Goal: Complete application form

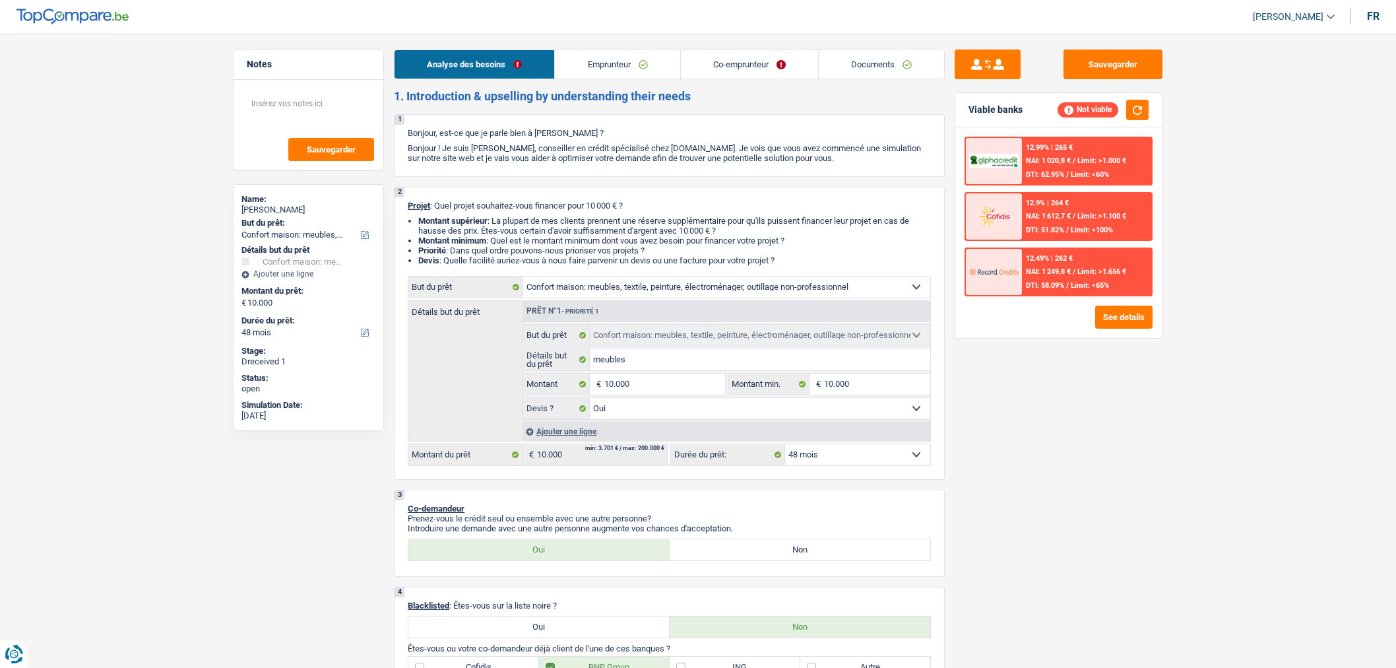
select select "household"
select select "48"
select select "household"
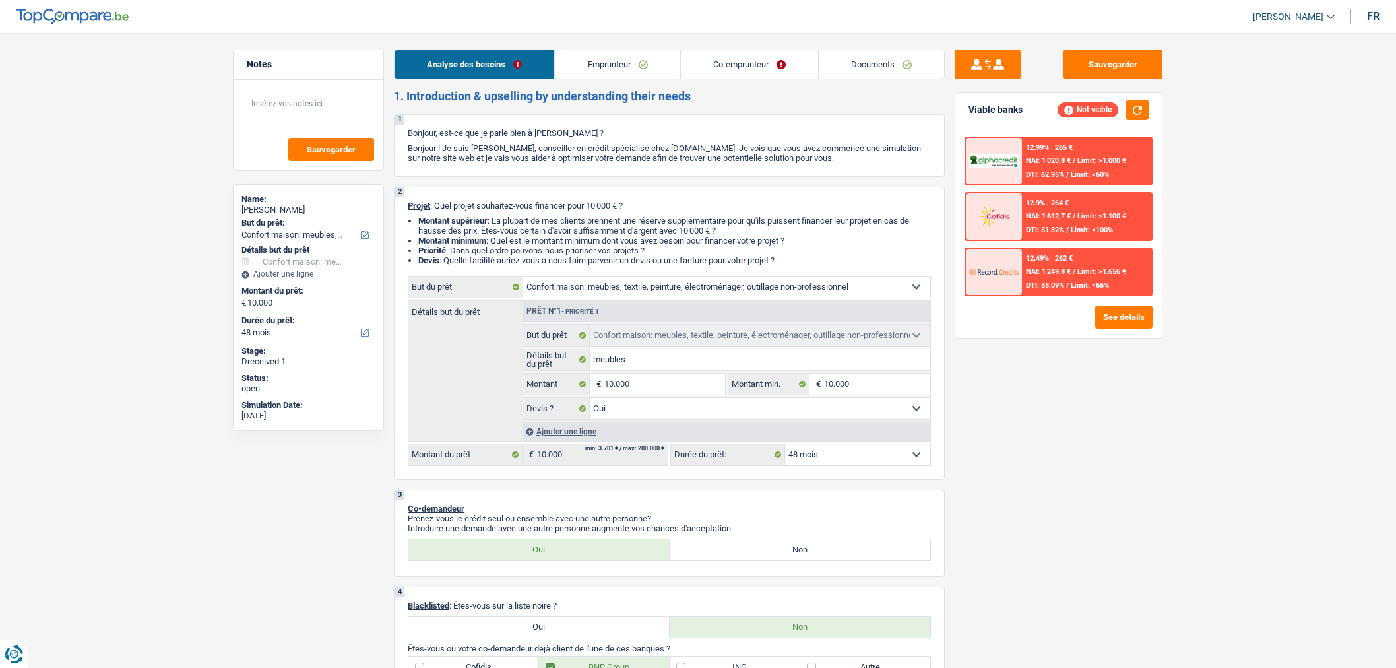
select select "yes"
select select "48"
select select "worker"
select select "familyAllowances"
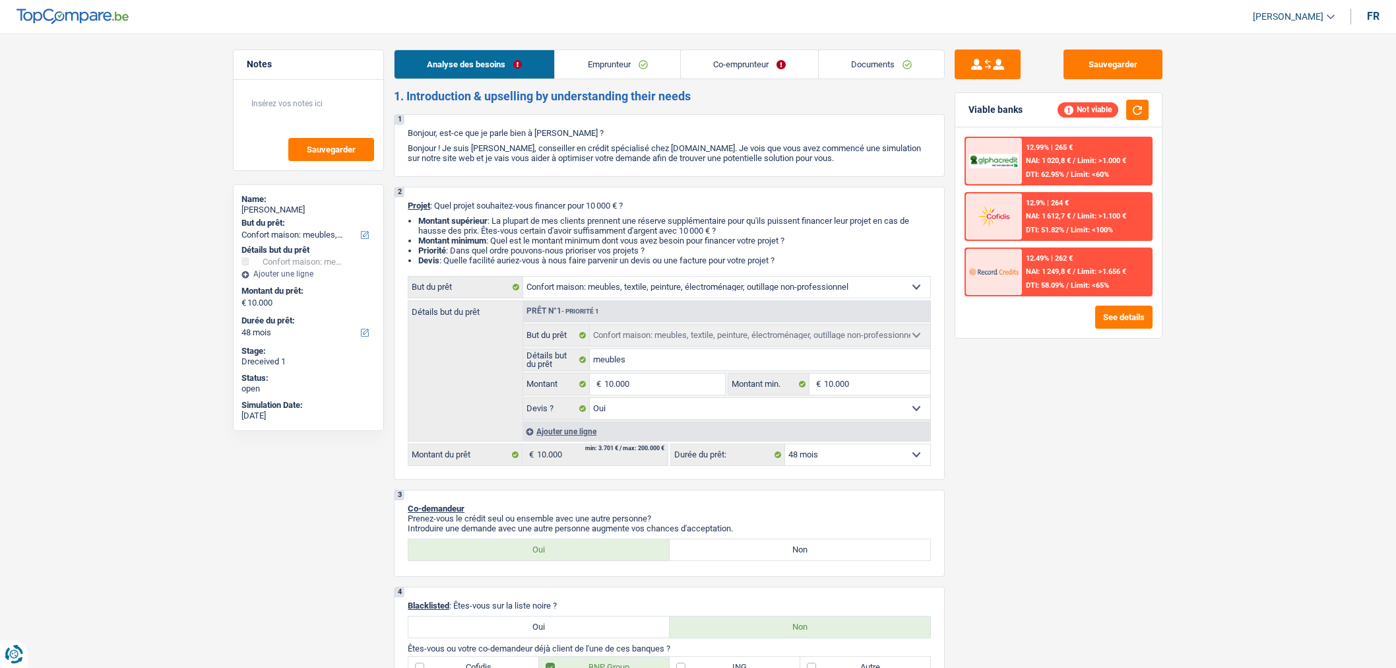
select select "netSalary"
select select "mealVouchers"
select select "netSalary"
select select "rents"
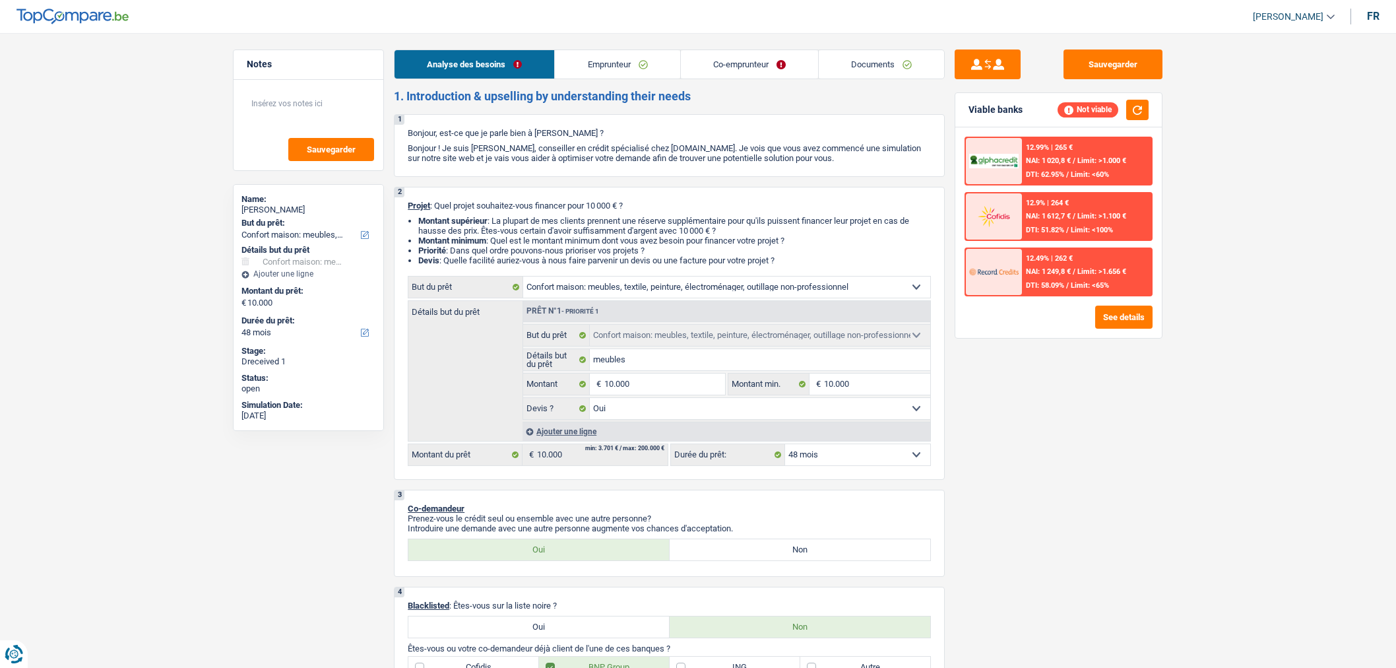
select select "household"
select select "yes"
select select "48"
select select "worker"
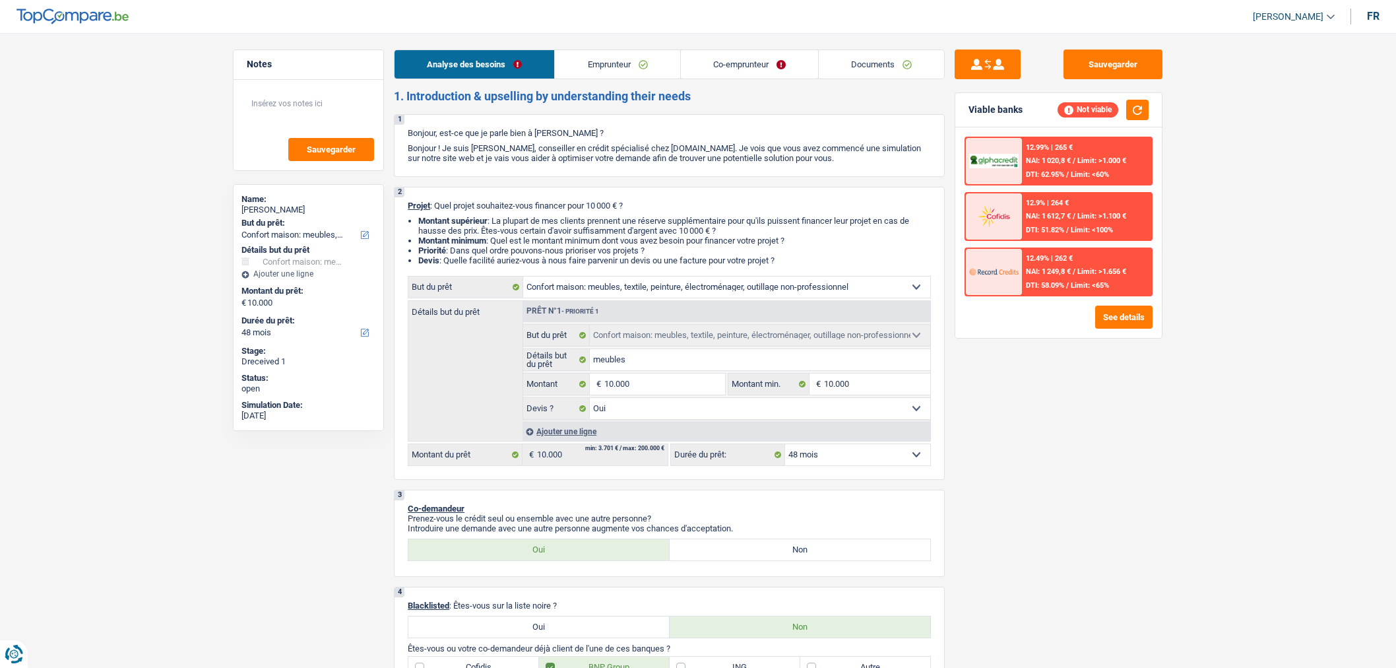
select select "familyAllowances"
select select "netSalary"
select select "mealVouchers"
select select "BE"
select select "otherInstitutions"
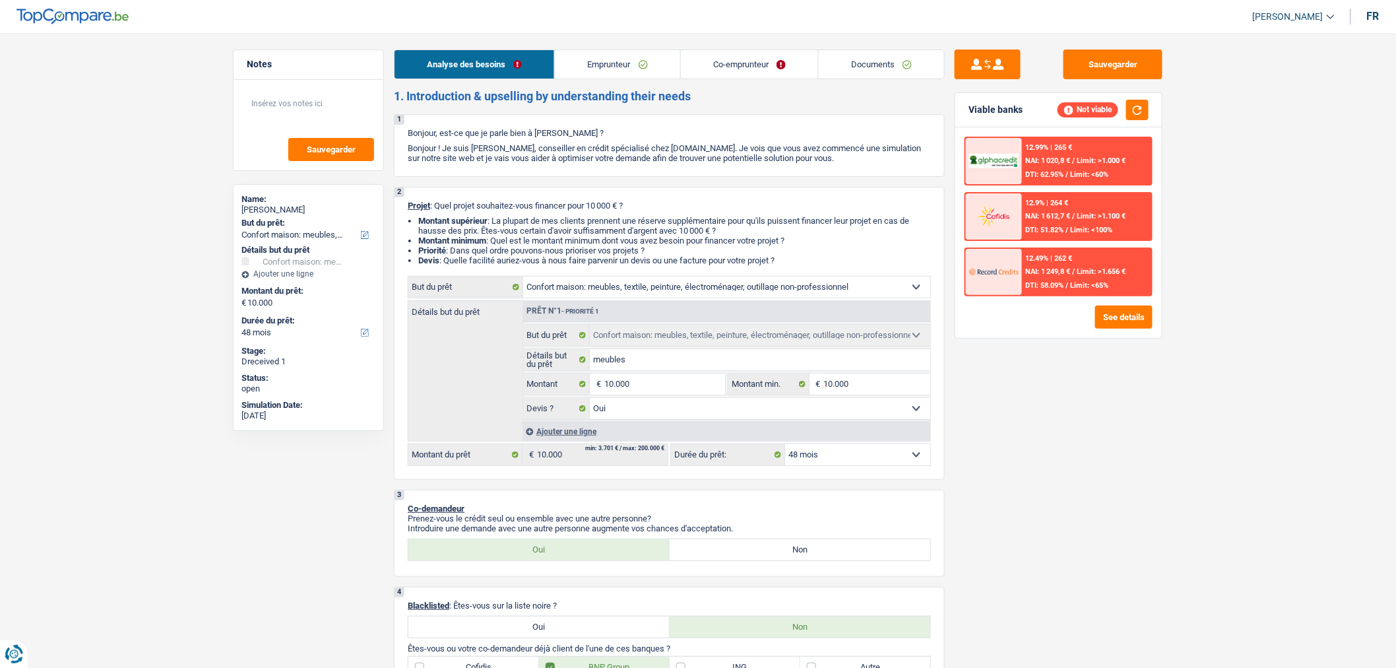
click at [635, 56] on link "Emprunteur" at bounding box center [617, 64] width 125 height 28
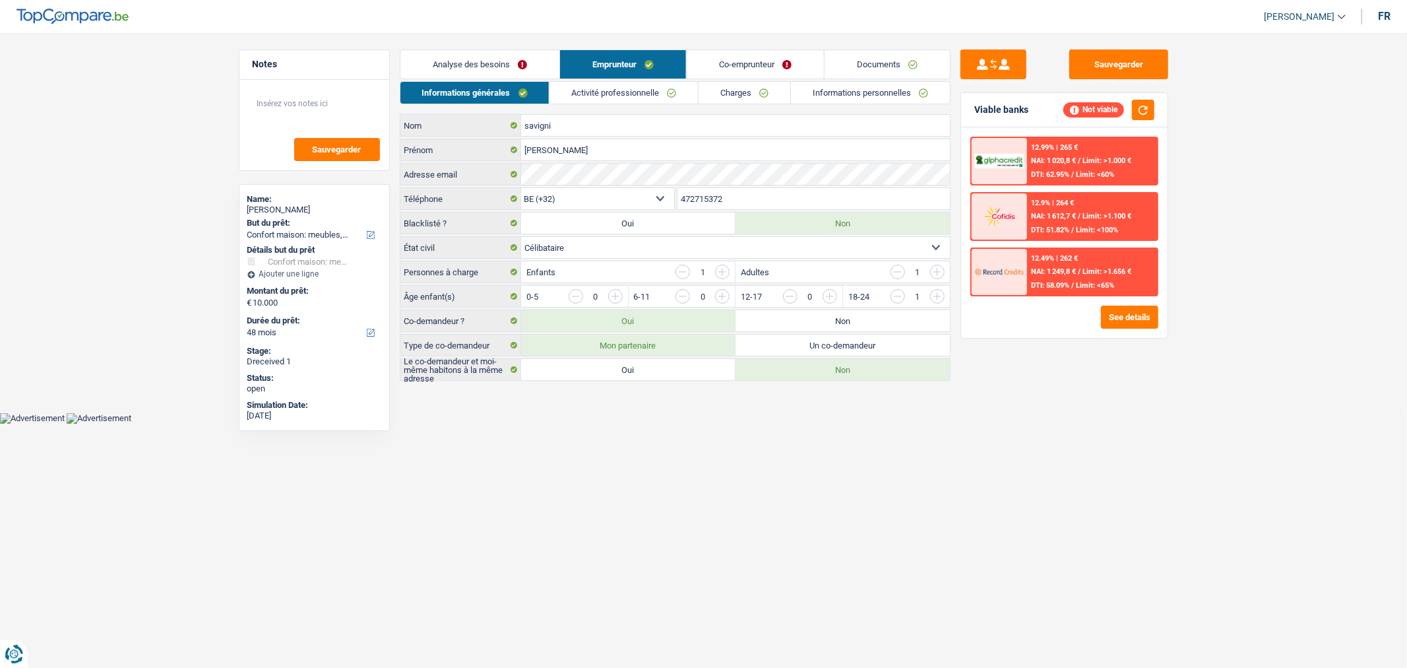
click at [664, 96] on link "Activité professionnelle" at bounding box center [623, 93] width 148 height 22
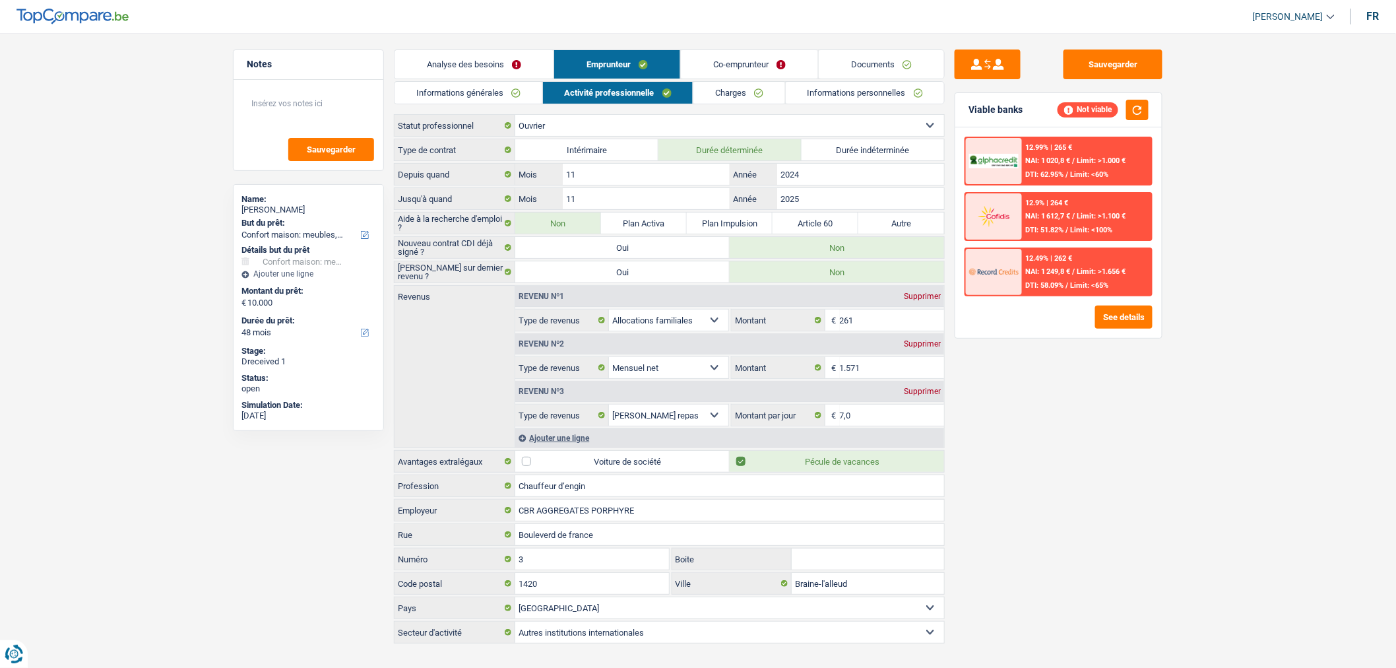
click at [747, 58] on link "Co-emprunteur" at bounding box center [749, 64] width 137 height 28
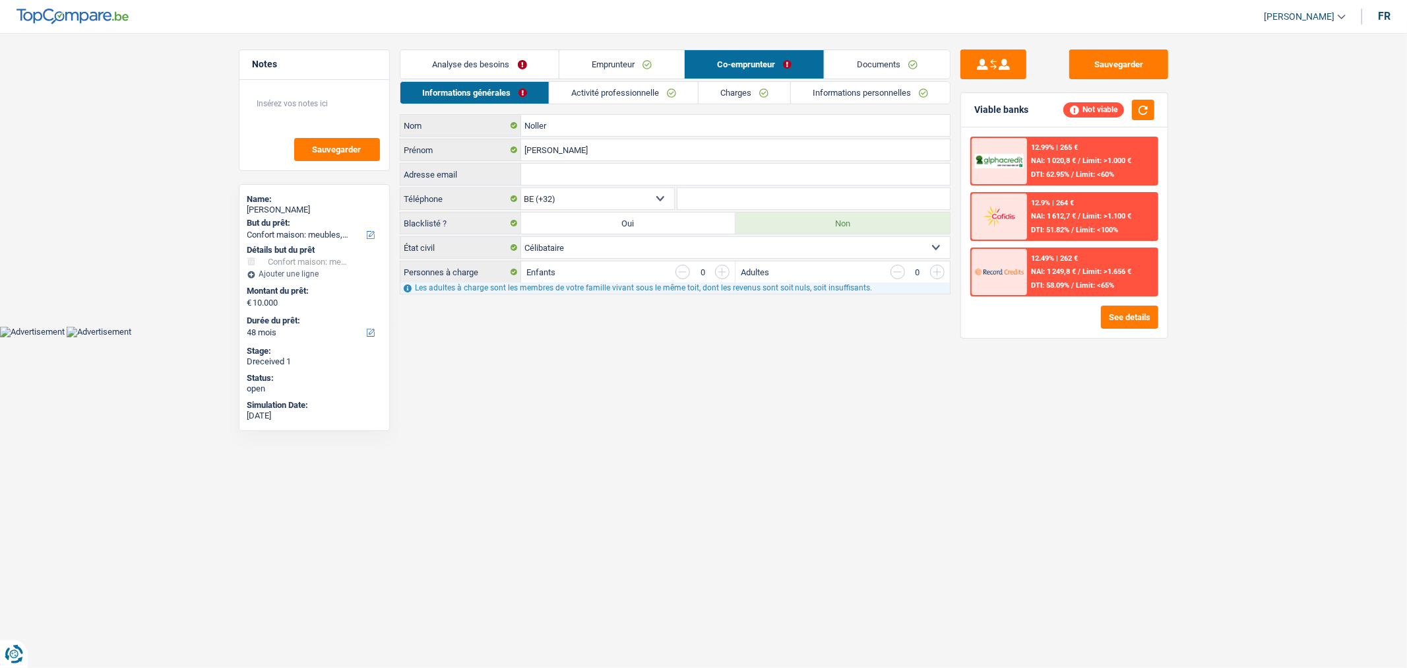
click at [614, 61] on link "Emprunteur" at bounding box center [621, 64] width 125 height 28
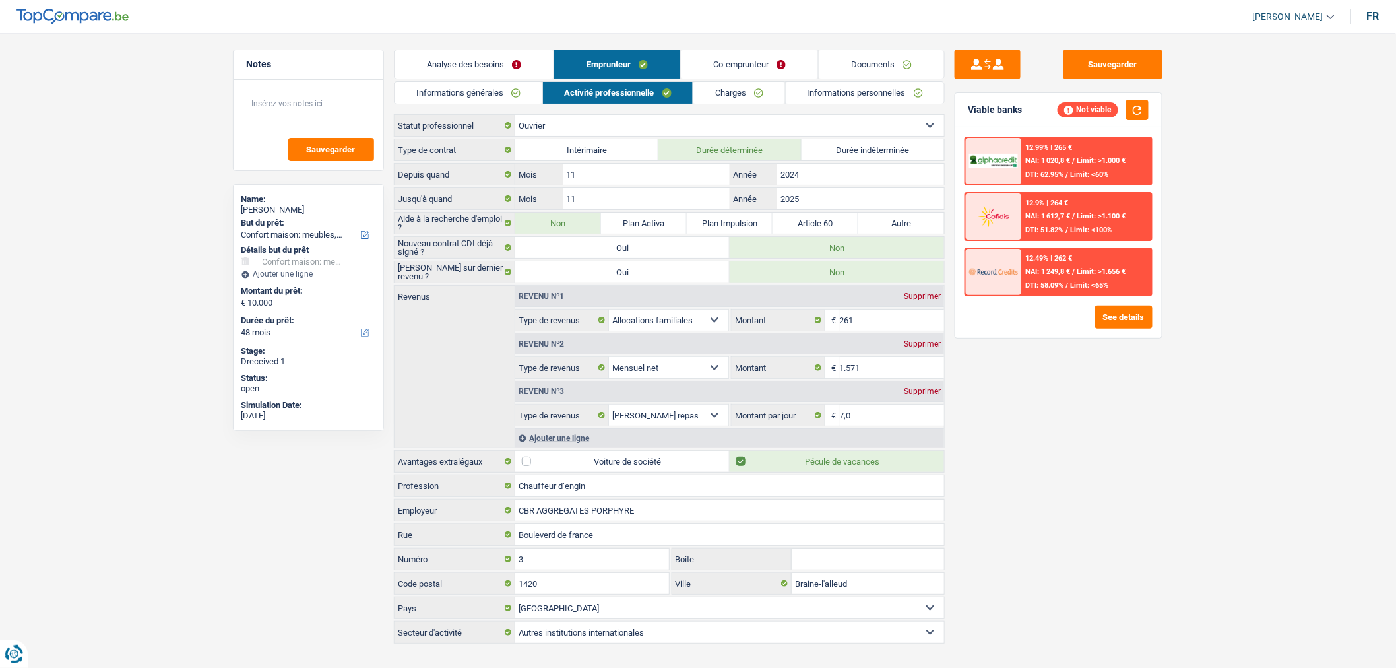
click at [458, 100] on link "Informations générales" at bounding box center [468, 93] width 148 height 22
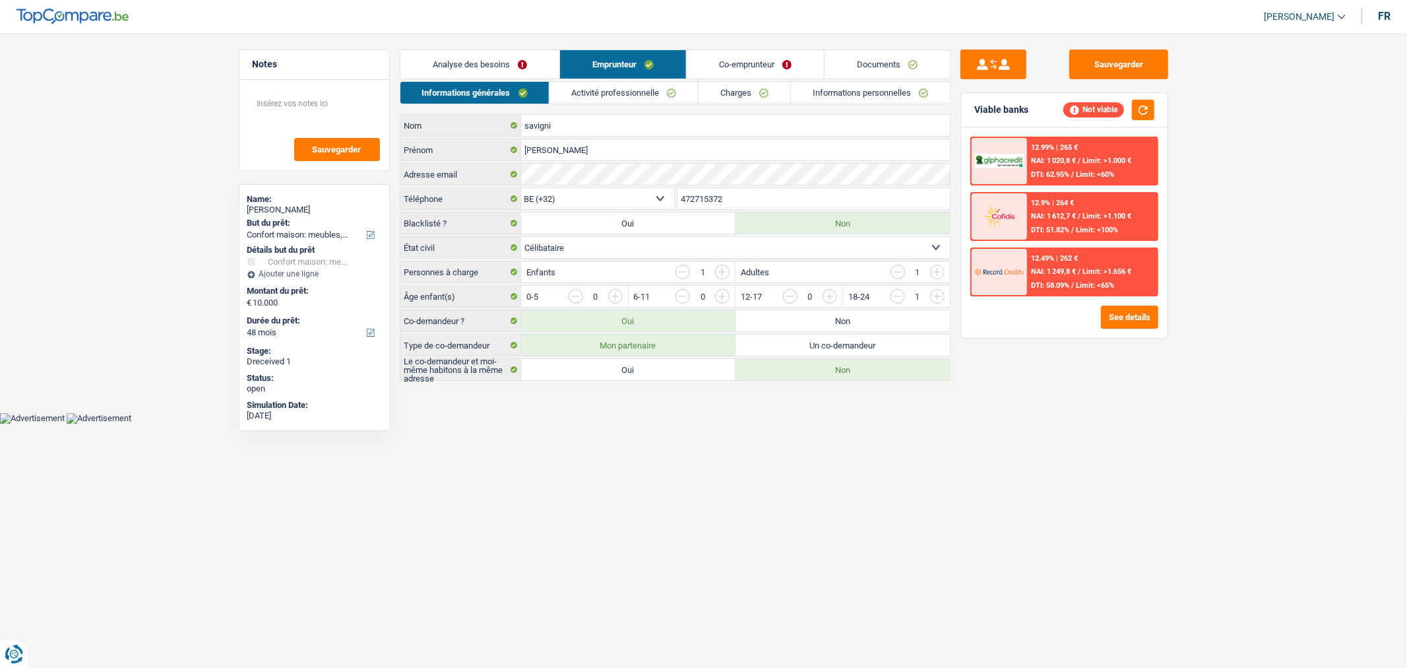
click at [608, 100] on link "Activité professionnelle" at bounding box center [623, 93] width 148 height 22
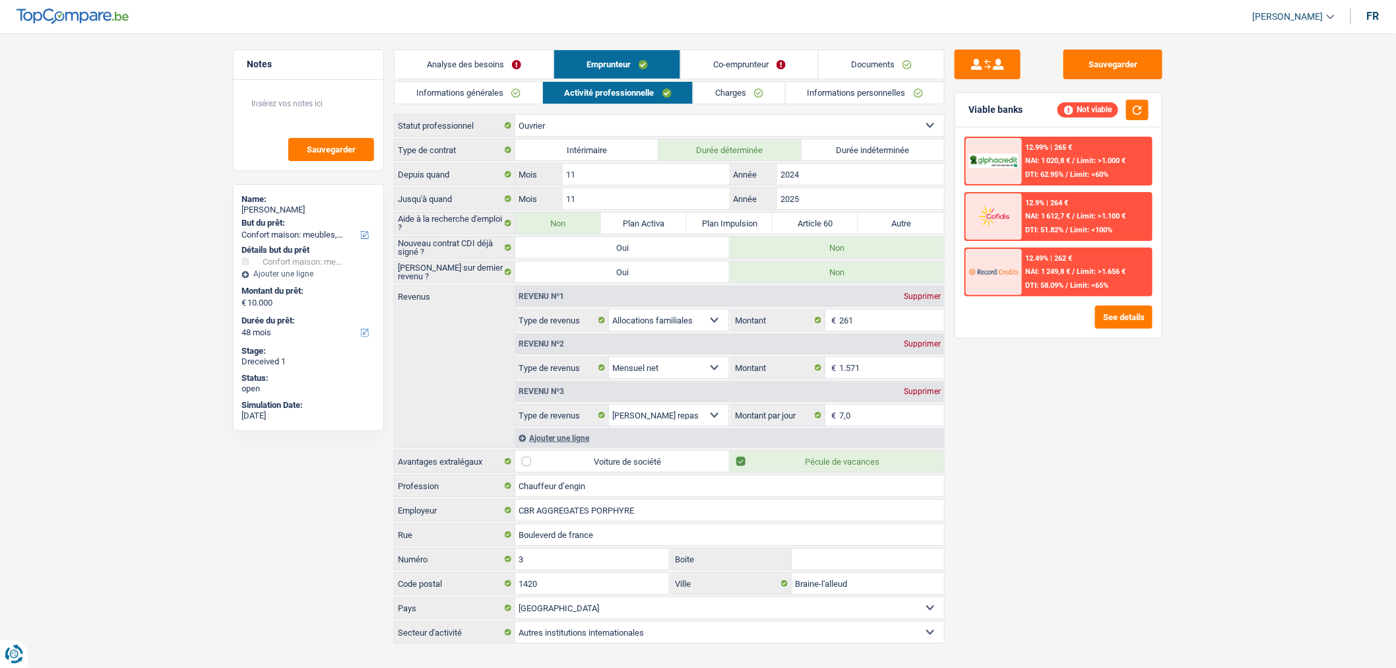
click at [741, 95] on link "Charges" at bounding box center [739, 93] width 92 height 22
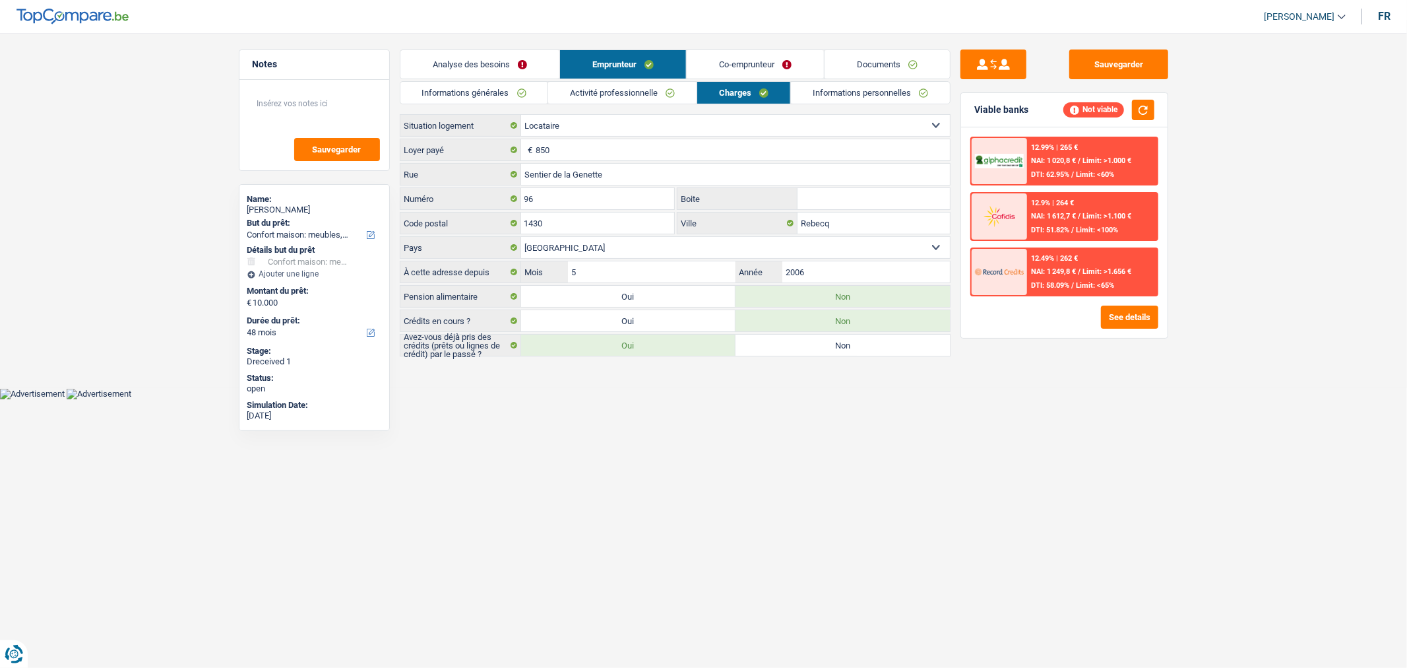
click at [833, 96] on link "Informations personnelles" at bounding box center [870, 93] width 159 height 22
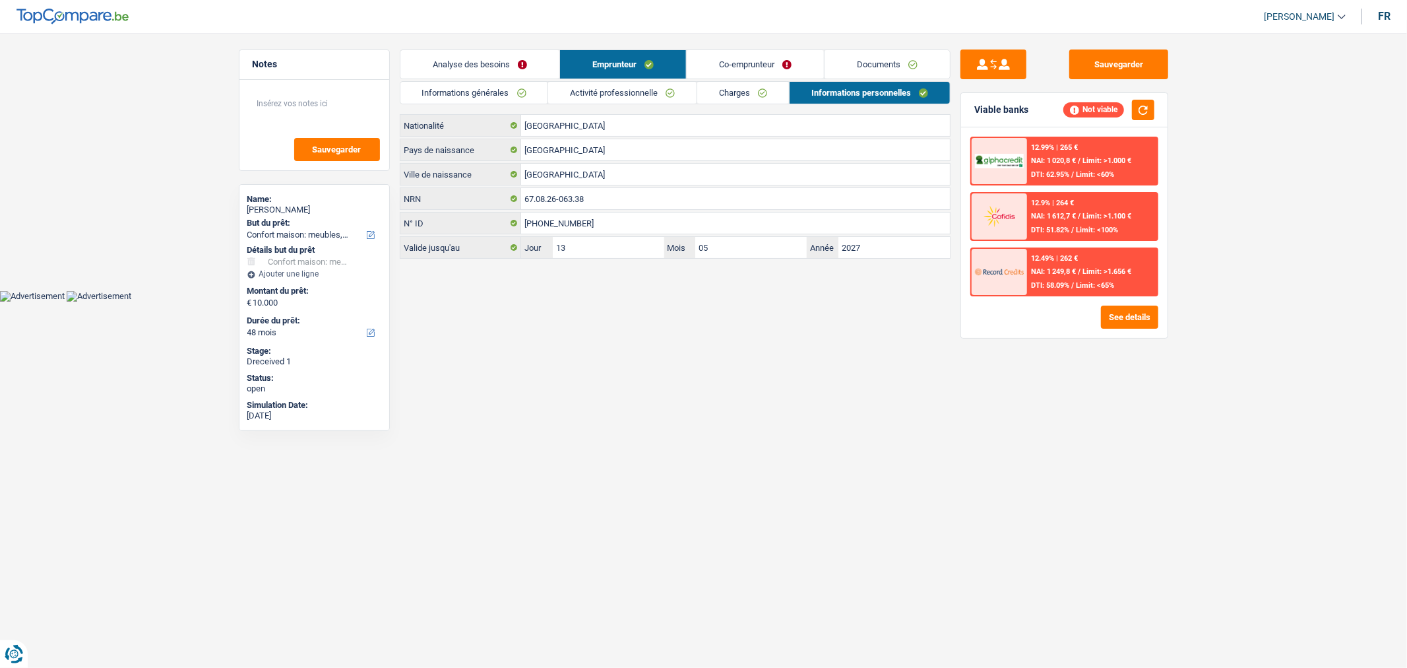
click at [714, 63] on link "Co-emprunteur" at bounding box center [755, 64] width 137 height 28
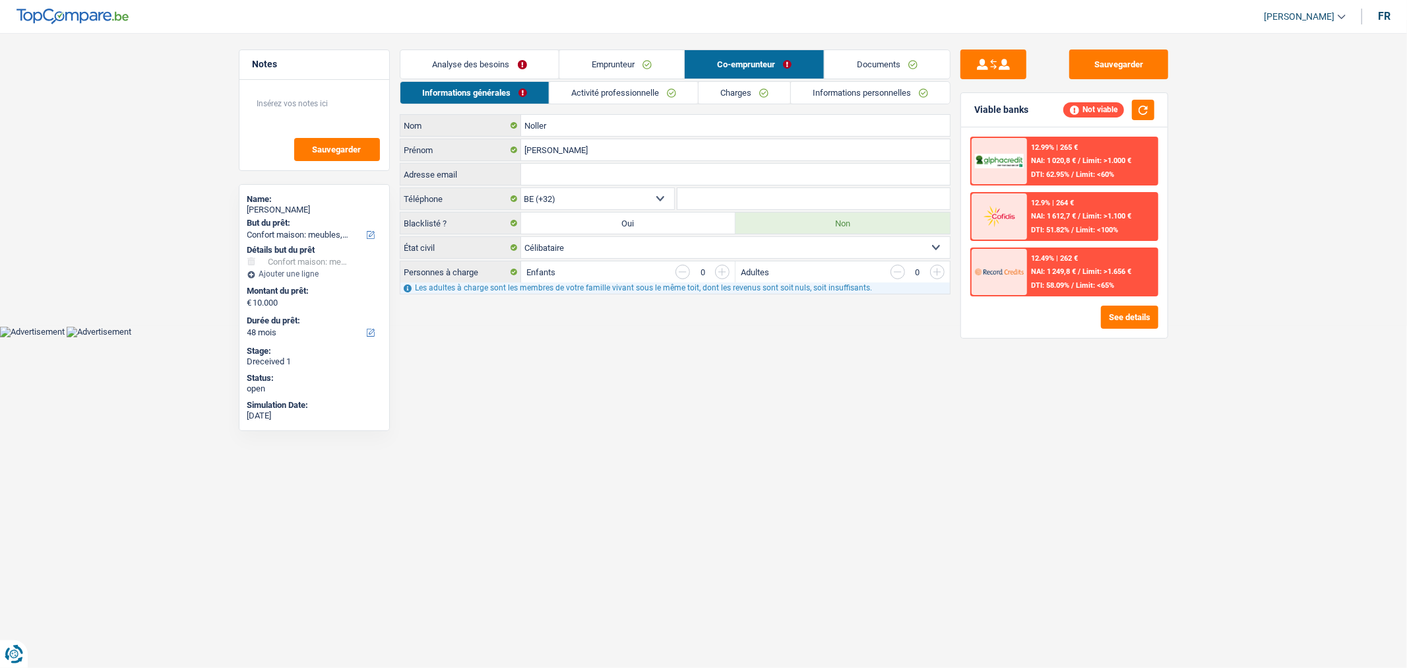
click at [873, 70] on link "Documents" at bounding box center [887, 64] width 125 height 28
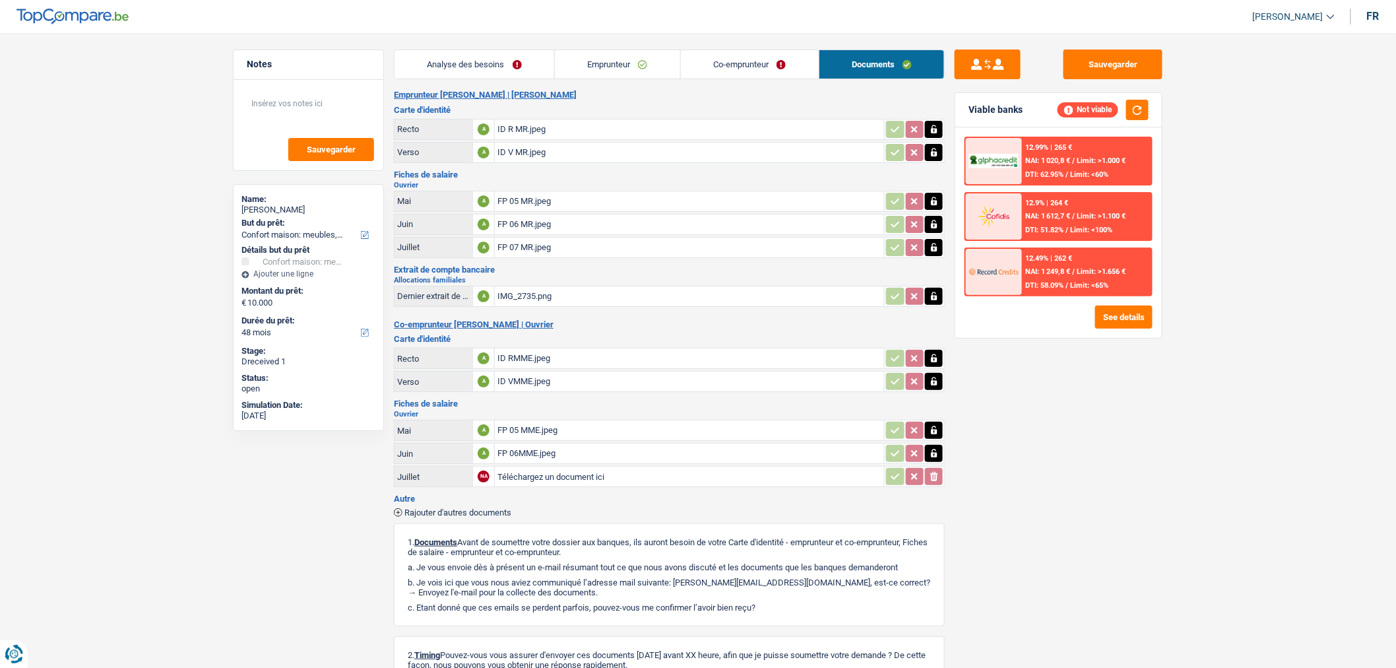
click at [561, 243] on div "FP 07 MR.jpeg" at bounding box center [689, 247] width 384 height 20
click at [768, 77] on link "Co-emprunteur" at bounding box center [750, 64] width 138 height 28
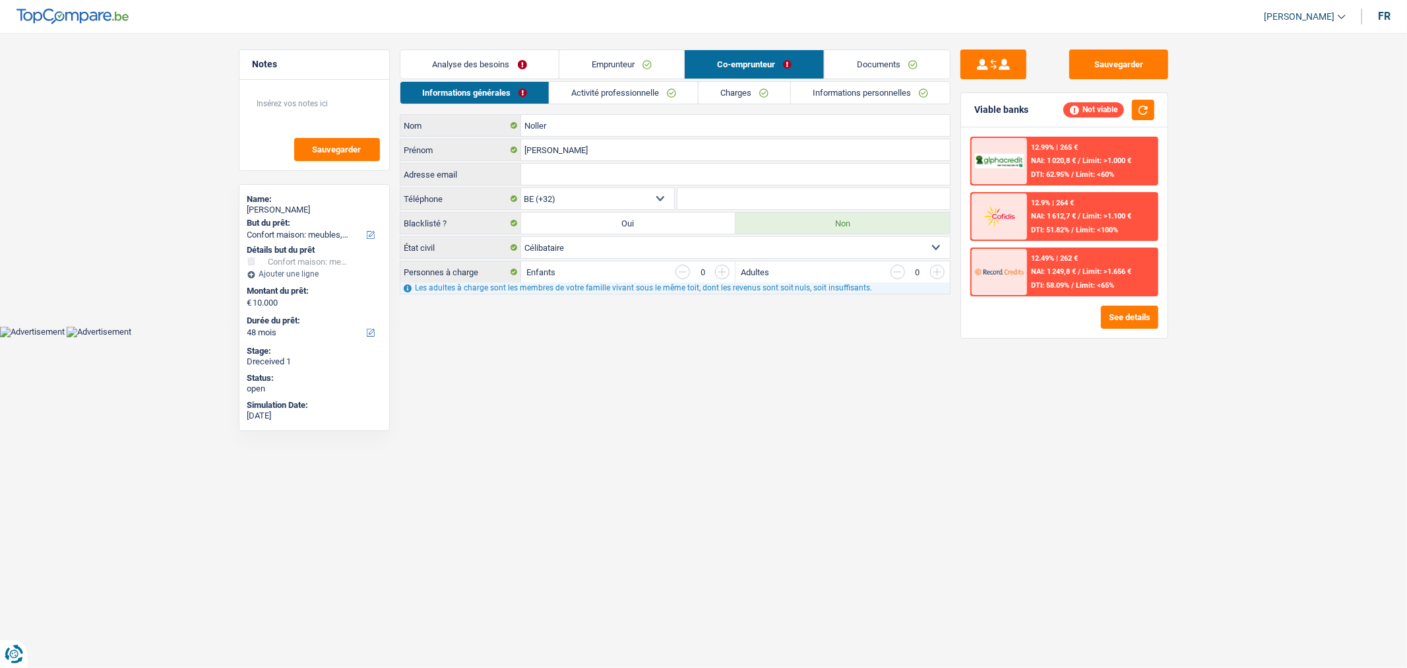
click at [600, 91] on link "Activité professionnelle" at bounding box center [623, 93] width 148 height 22
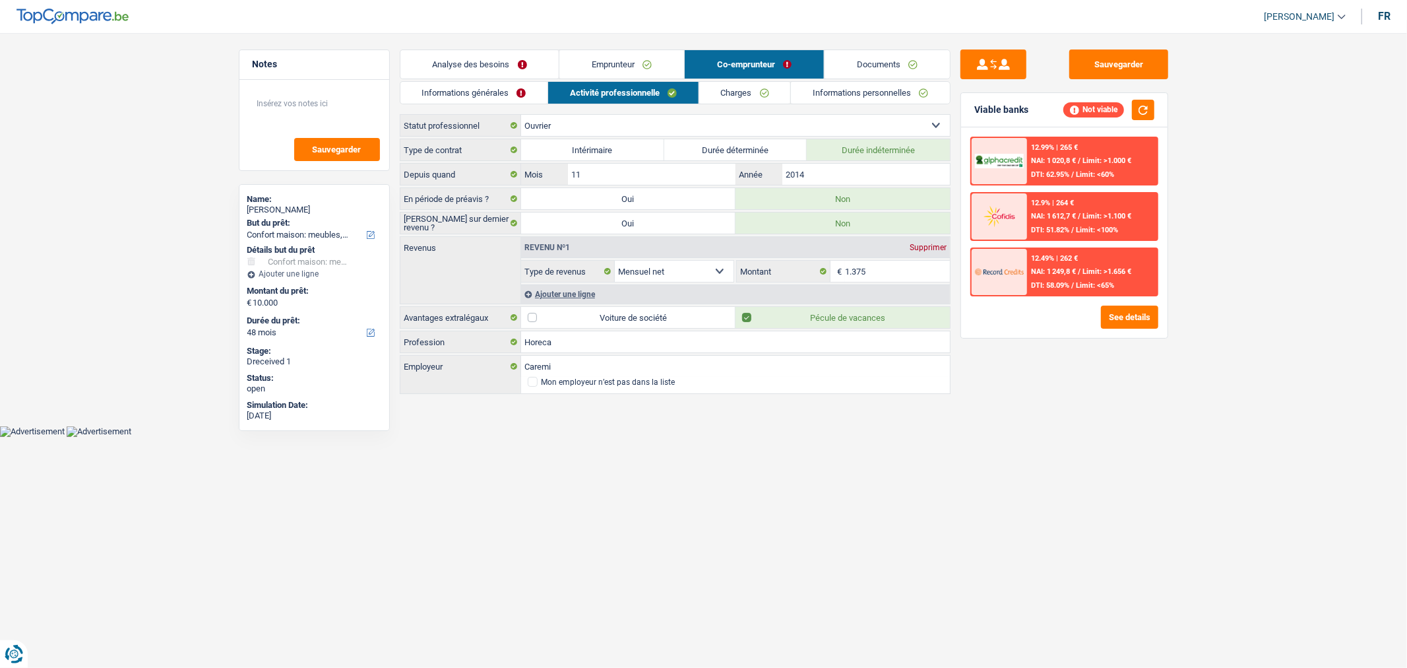
click at [723, 87] on link "Charges" at bounding box center [745, 93] width 92 height 22
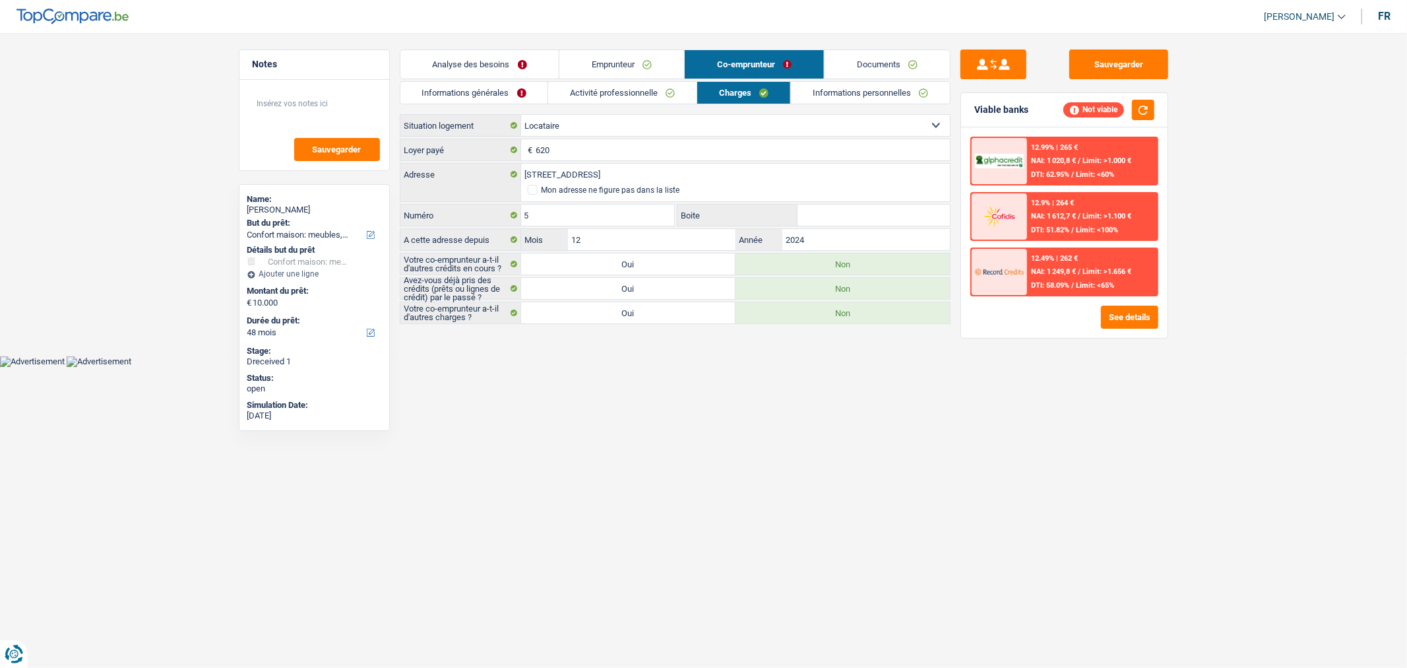
click at [847, 100] on link "Informations personnelles" at bounding box center [870, 93] width 159 height 22
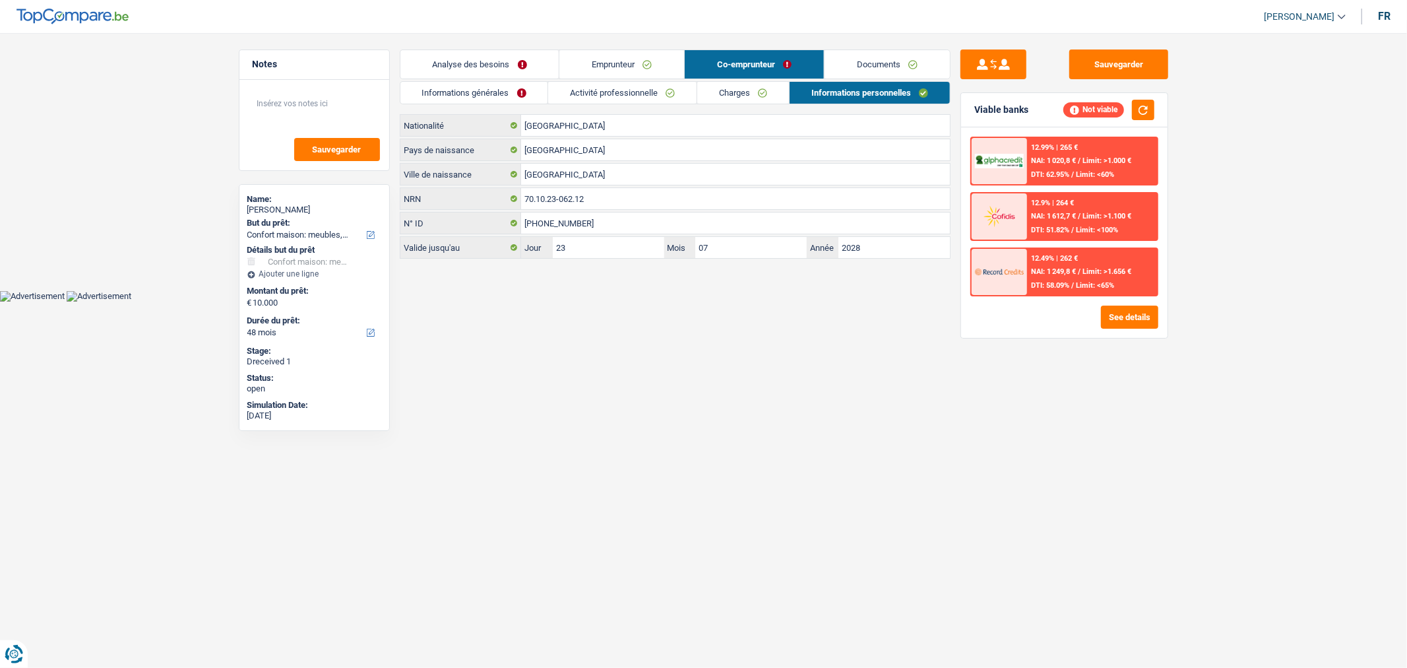
click at [887, 57] on link "Documents" at bounding box center [887, 64] width 125 height 28
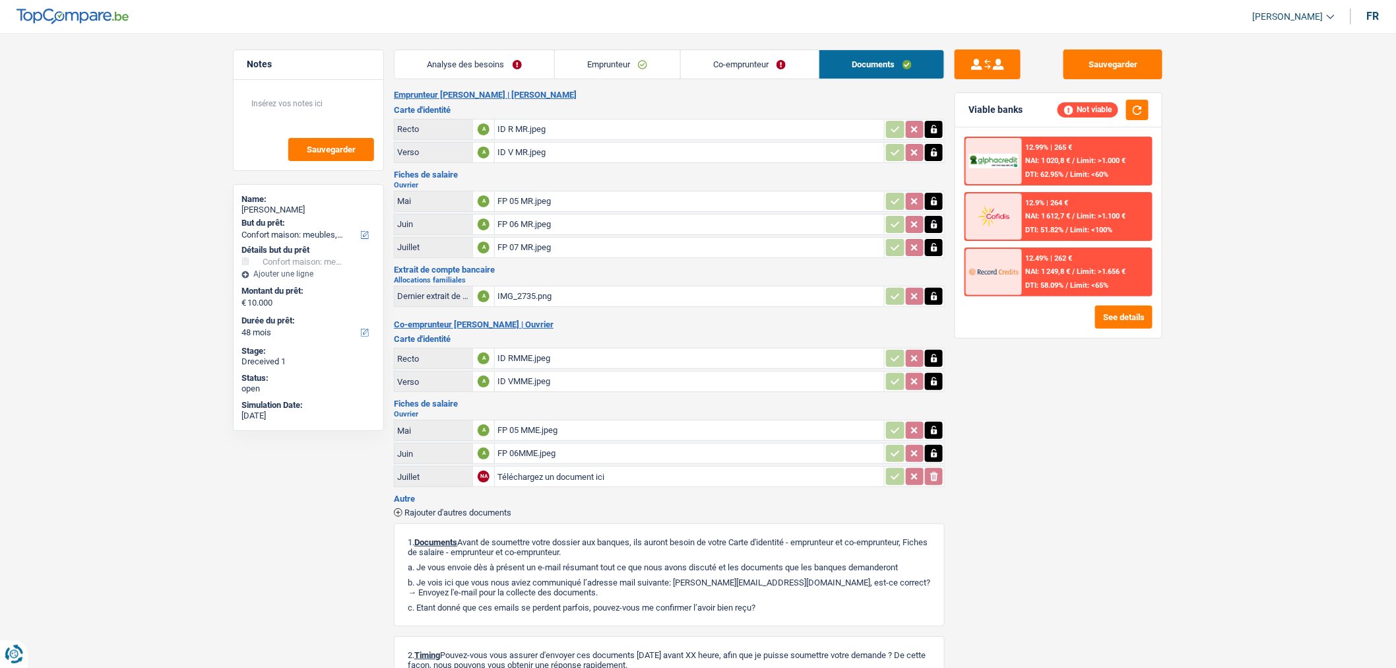
click at [490, 67] on link "Analyse des besoins" at bounding box center [474, 64] width 160 height 28
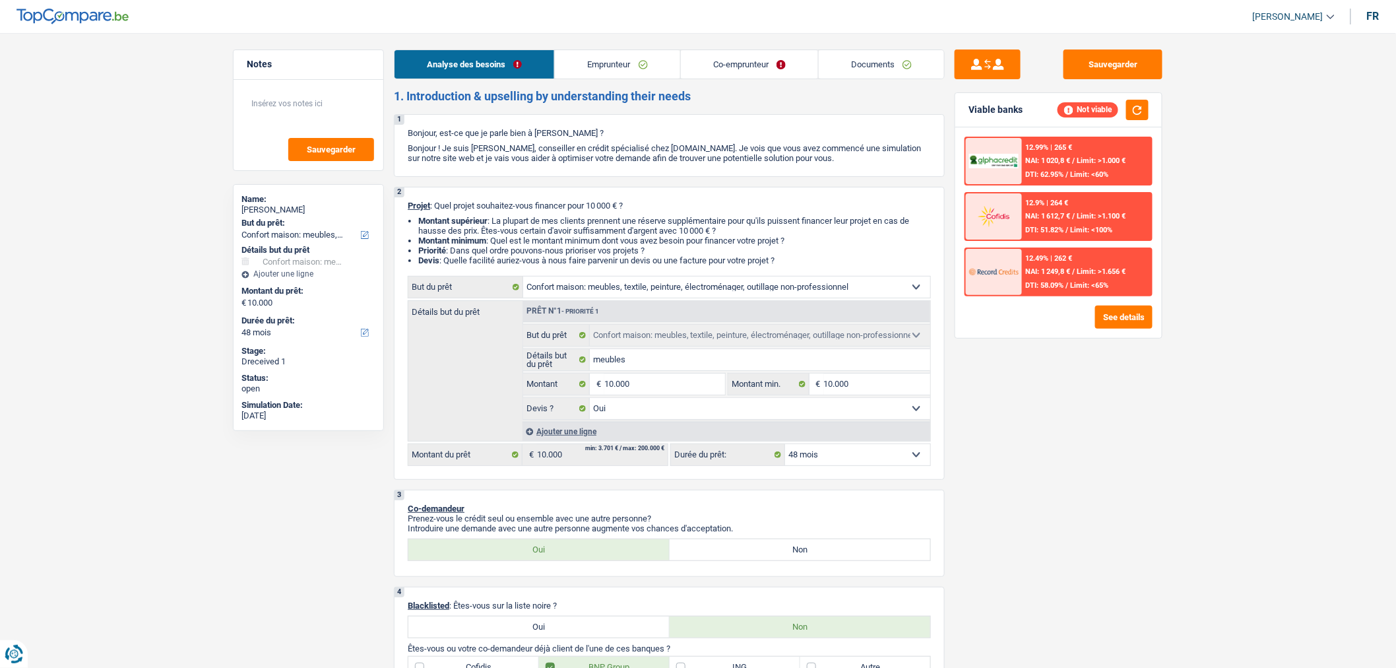
click at [625, 76] on link "Emprunteur" at bounding box center [617, 64] width 125 height 28
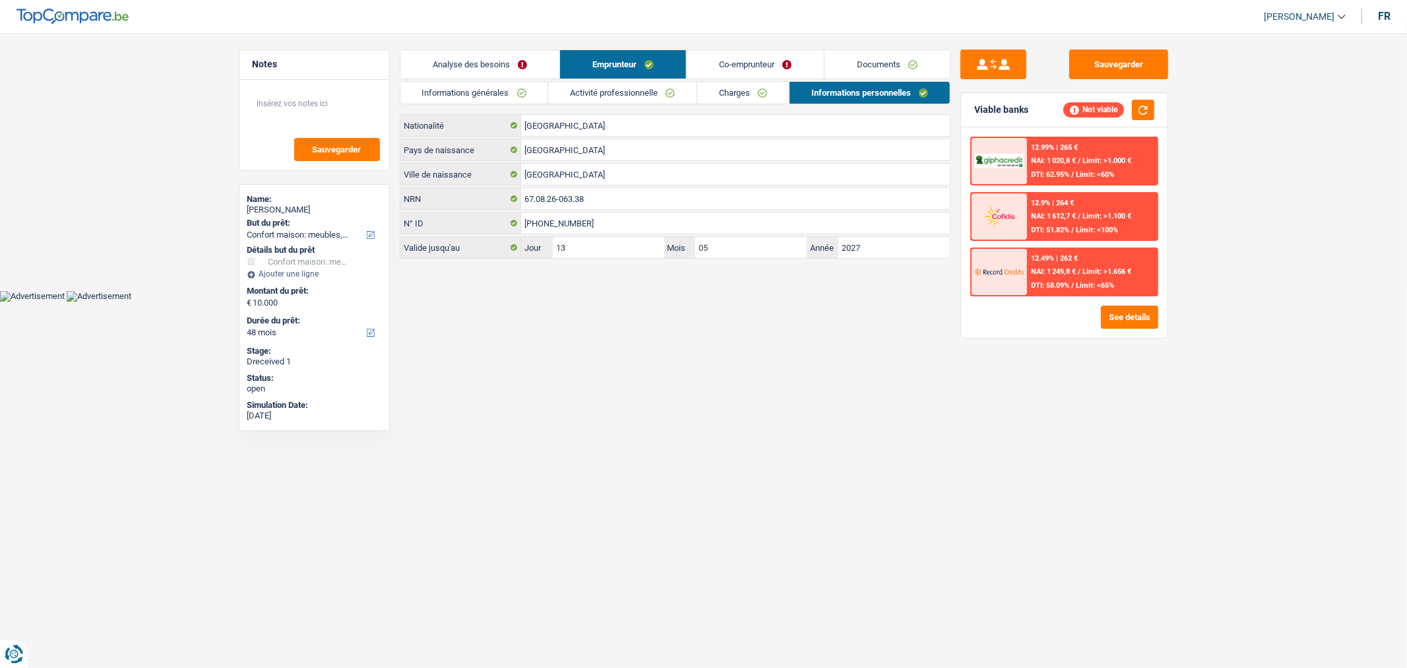
click at [730, 60] on link "Co-emprunteur" at bounding box center [755, 64] width 137 height 28
click at [869, 60] on link "Documents" at bounding box center [887, 64] width 125 height 28
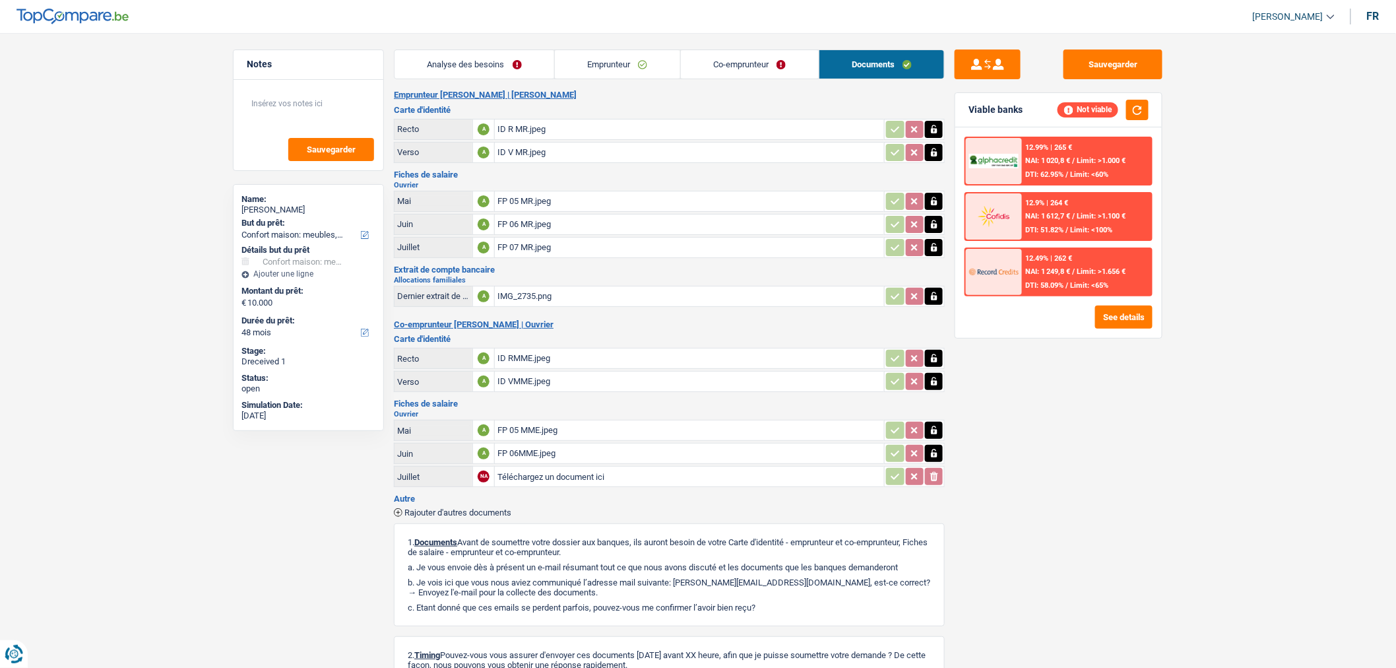
click at [736, 73] on link "Co-emprunteur" at bounding box center [750, 64] width 138 height 28
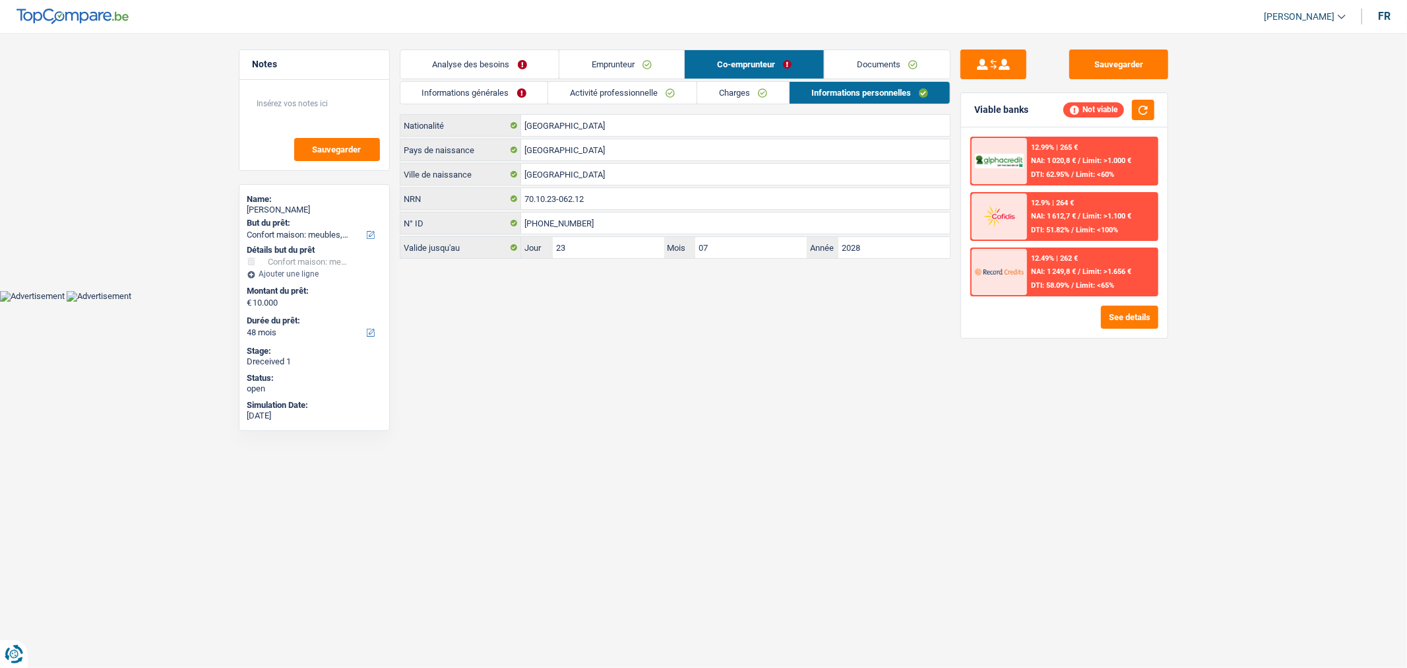
click at [627, 56] on link "Emprunteur" at bounding box center [621, 64] width 125 height 28
click at [881, 53] on link "Documents" at bounding box center [887, 64] width 125 height 28
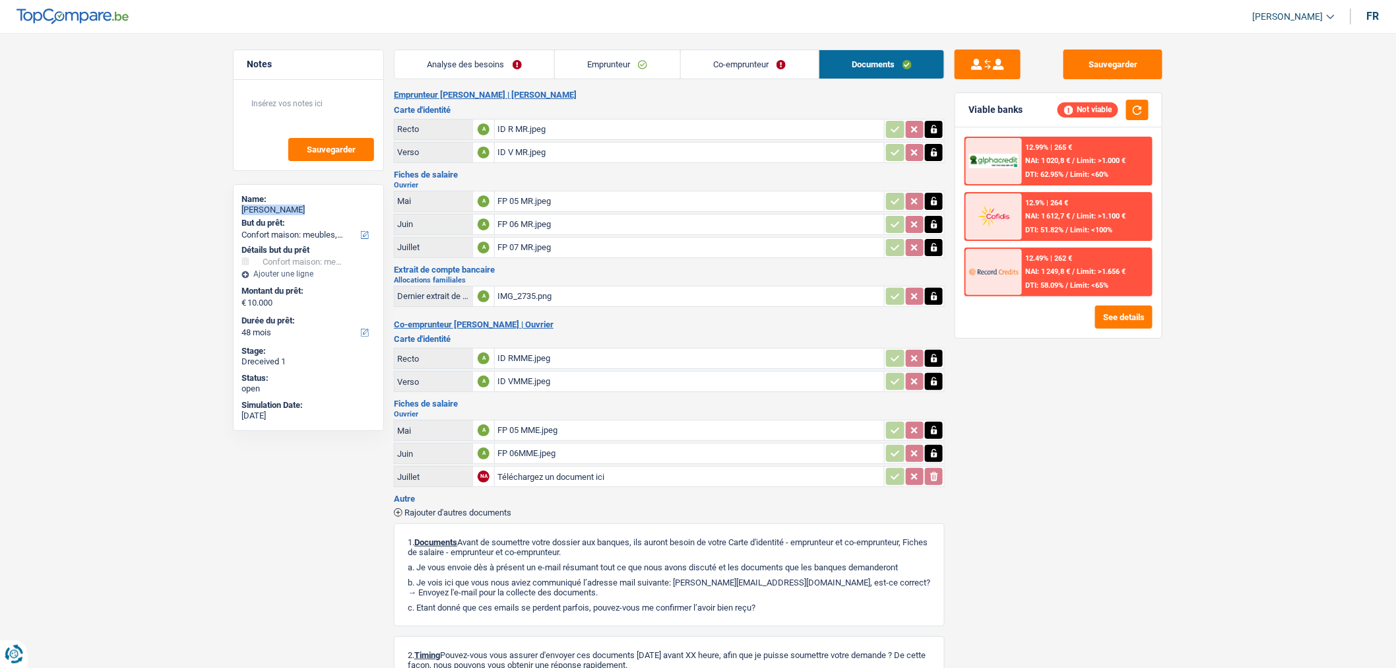
drag, startPoint x: 278, startPoint y: 208, endPoint x: 228, endPoint y: 214, distance: 50.5
click at [228, 214] on div "Notes Sauvegarder Name: [PERSON_NAME] But du prêt: Confort maison: meubles, tex…" at bounding box center [308, 346] width 171 height 594
click at [278, 206] on div "[PERSON_NAME]" at bounding box center [308, 209] width 134 height 11
click at [741, 66] on link "Co-emprunteur" at bounding box center [750, 64] width 138 height 28
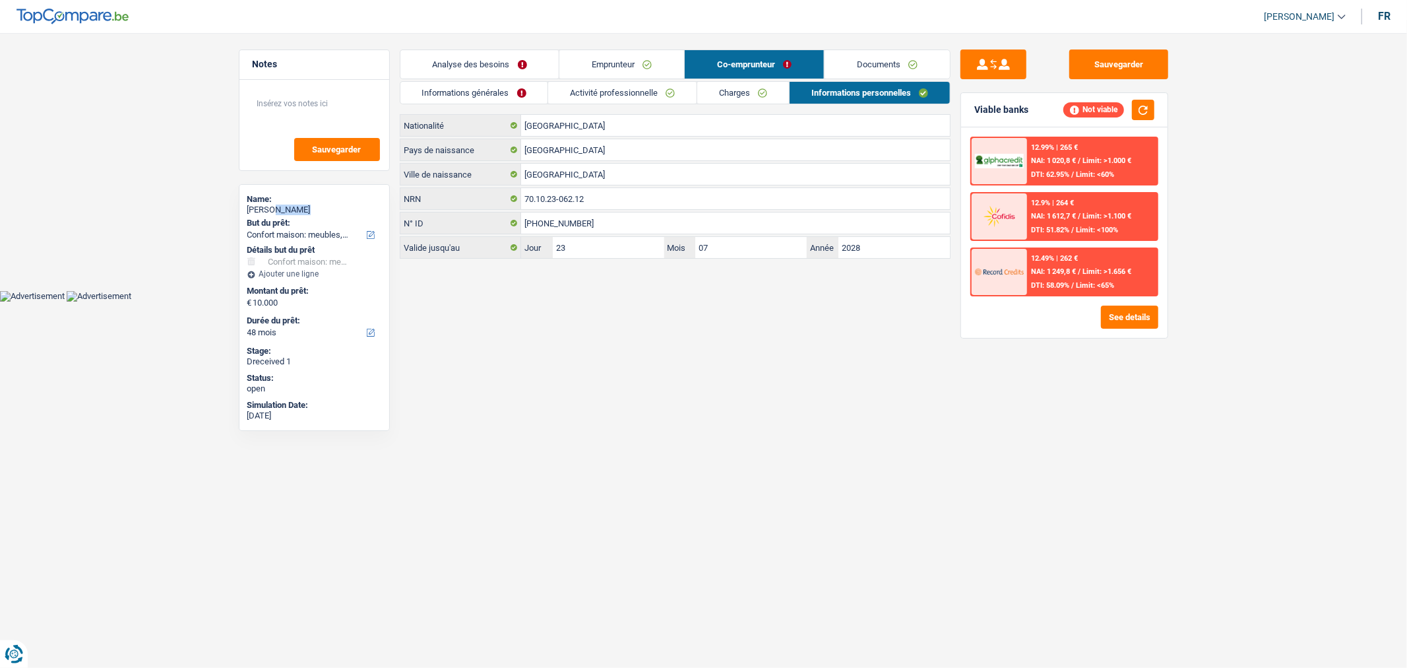
click at [648, 93] on link "Activité professionnelle" at bounding box center [622, 93] width 148 height 22
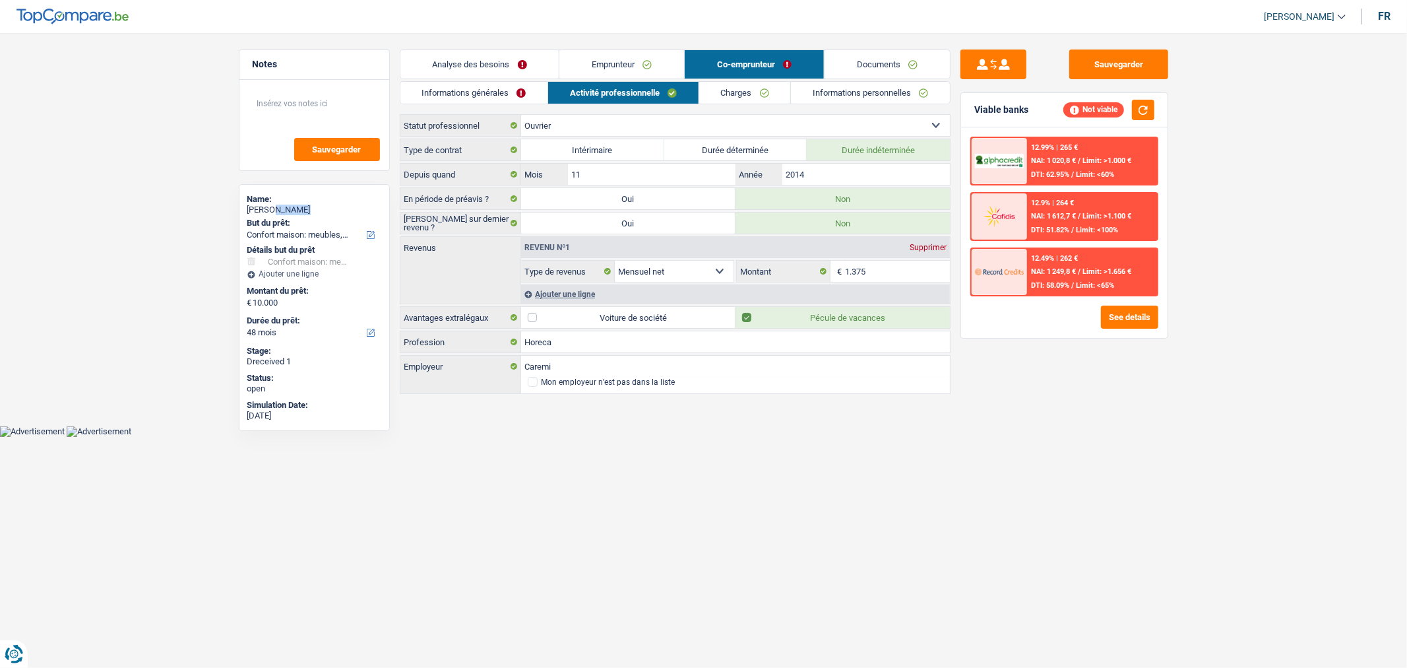
click at [741, 88] on link "Charges" at bounding box center [745, 93] width 92 height 22
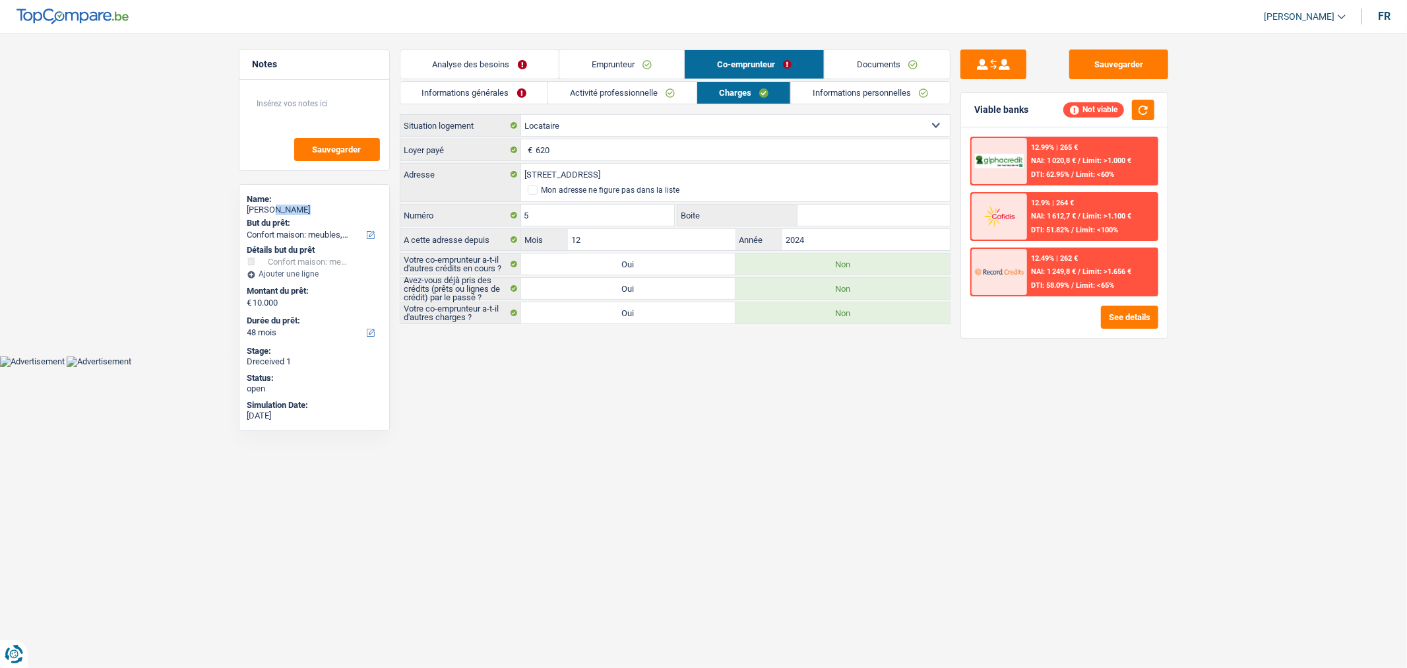
click at [644, 57] on link "Emprunteur" at bounding box center [621, 64] width 125 height 28
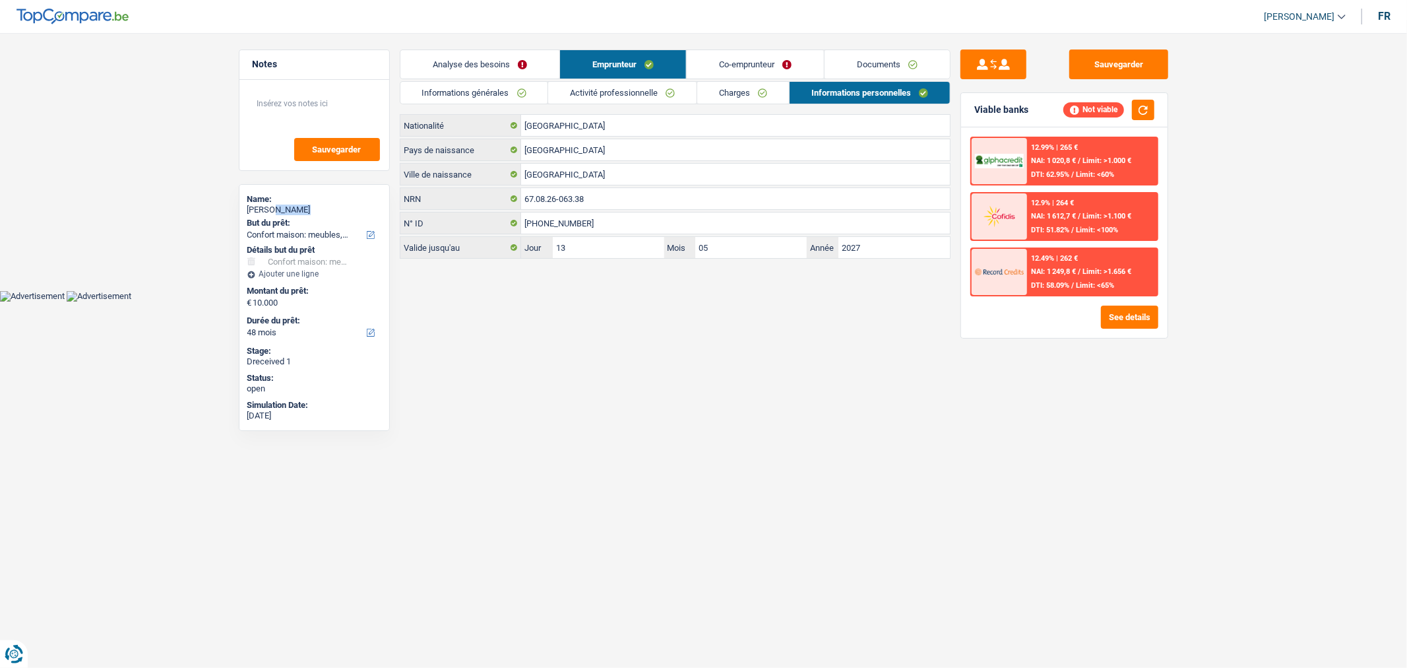
click at [605, 94] on link "Activité professionnelle" at bounding box center [622, 93] width 148 height 22
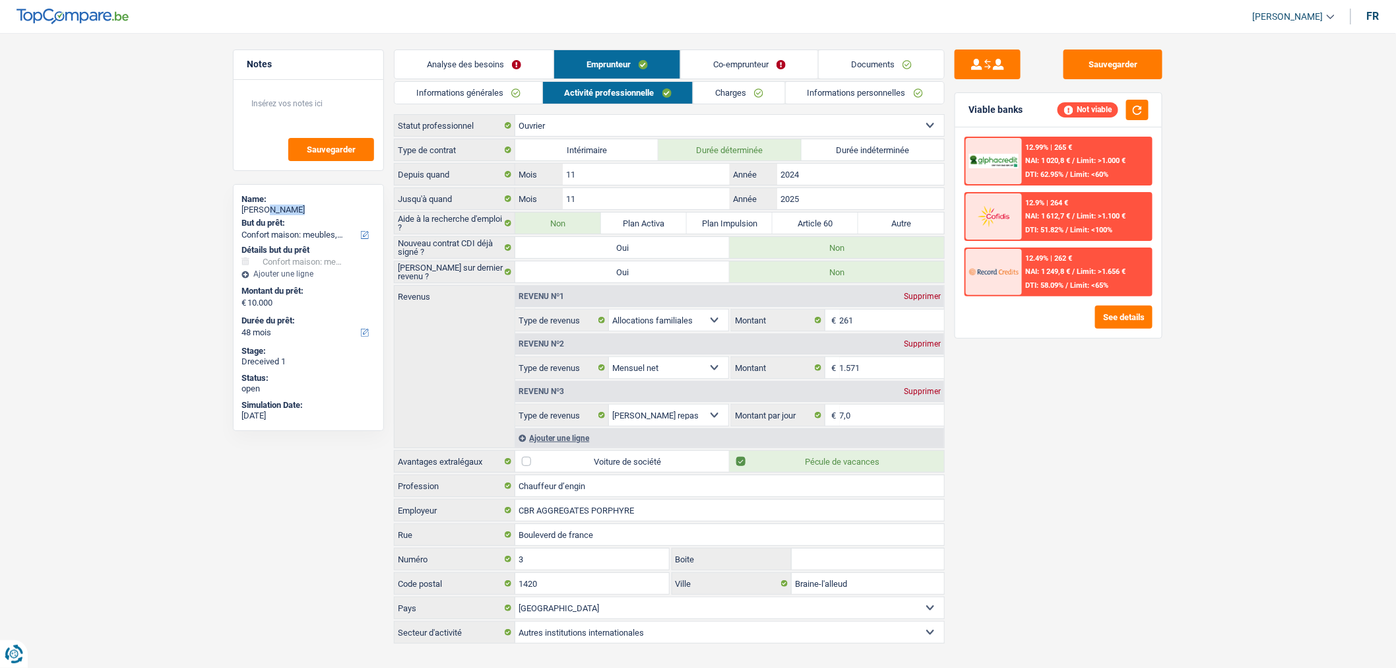
click at [715, 82] on link "Charges" at bounding box center [739, 93] width 92 height 22
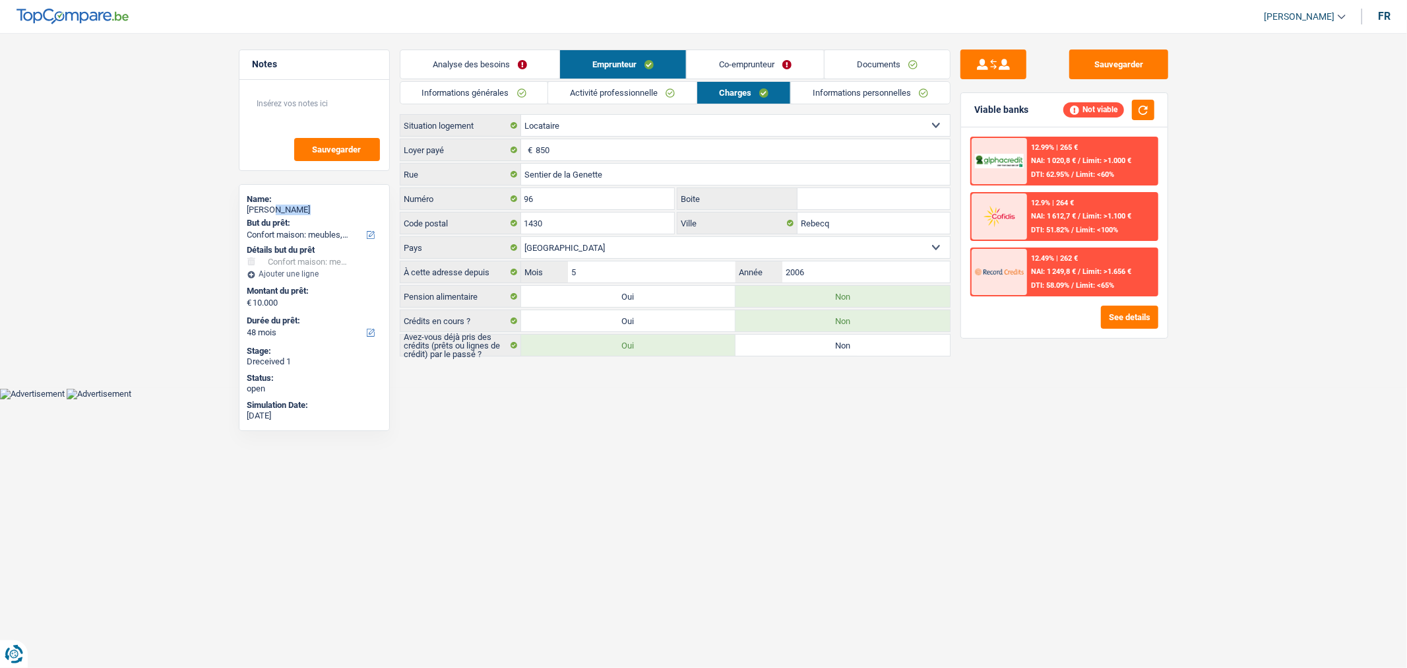
click at [881, 55] on link "Documents" at bounding box center [887, 64] width 125 height 28
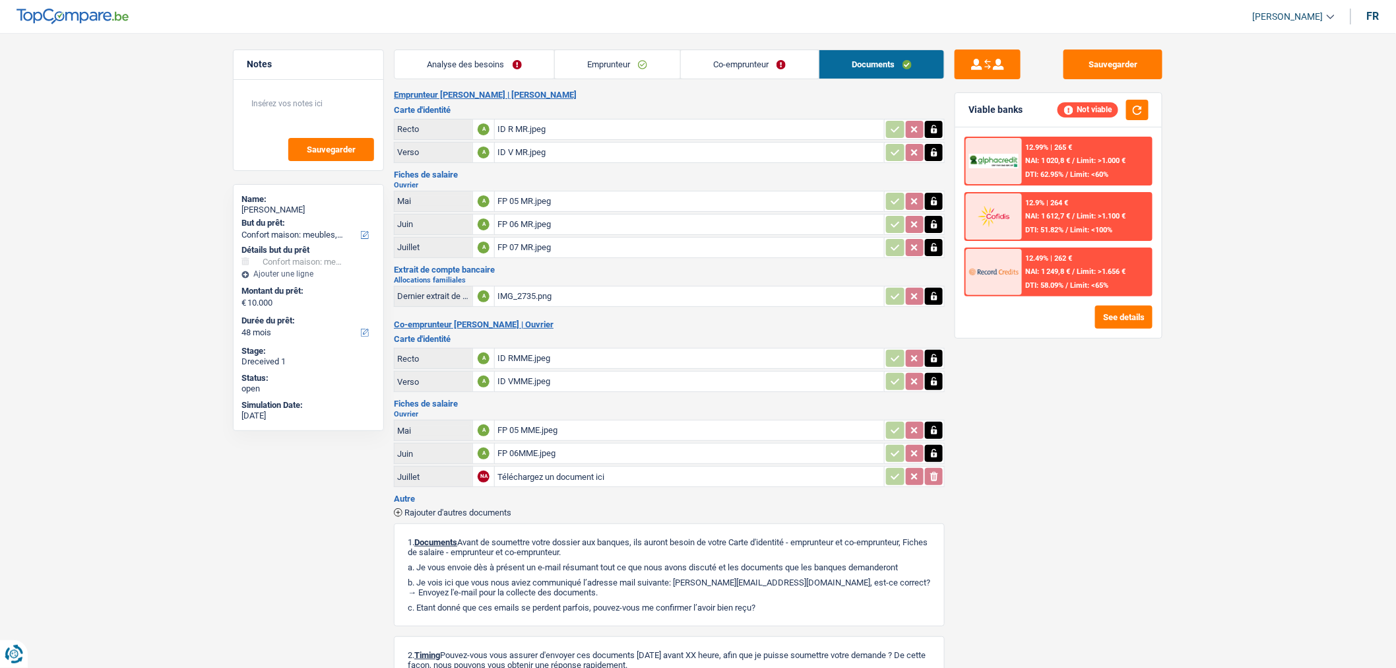
click at [563, 427] on div "FP 05 MME.jpeg" at bounding box center [689, 430] width 384 height 20
click at [629, 449] on div "FP 06MME.jpeg" at bounding box center [689, 453] width 384 height 20
click at [763, 67] on link "Co-emprunteur" at bounding box center [750, 64] width 138 height 28
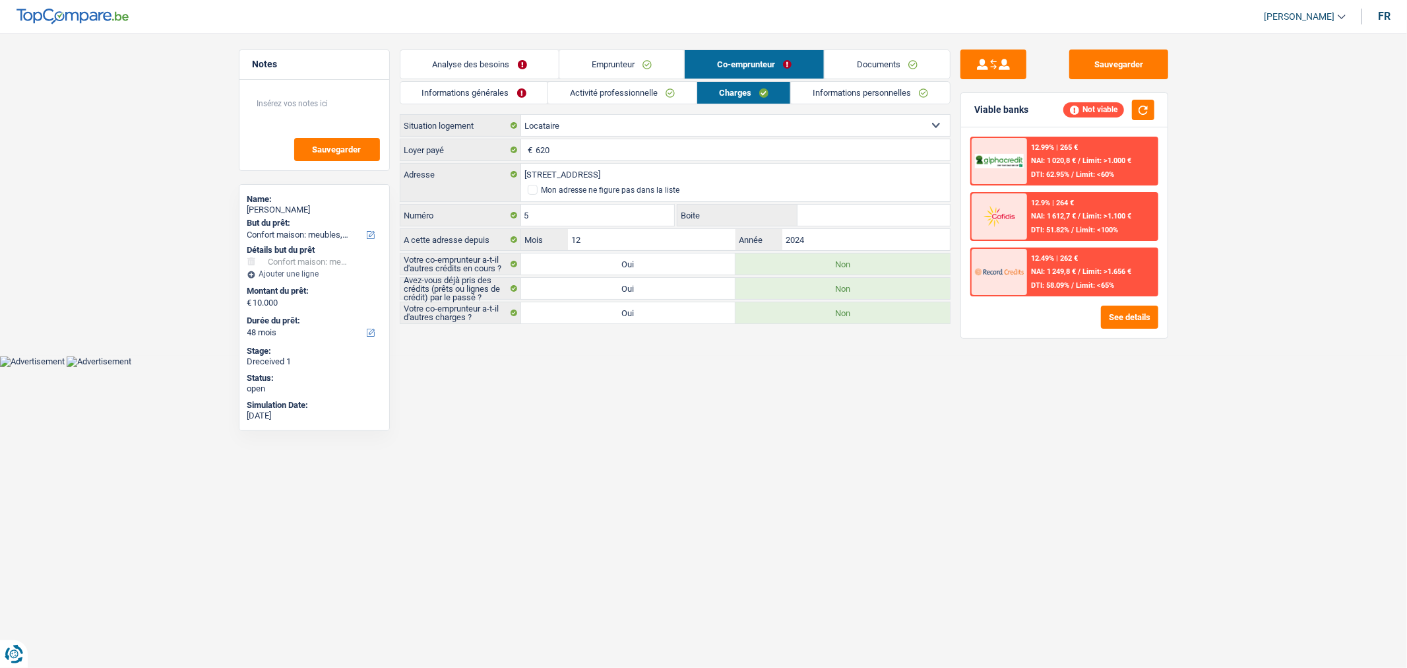
click at [647, 63] on link "Emprunteur" at bounding box center [621, 64] width 125 height 28
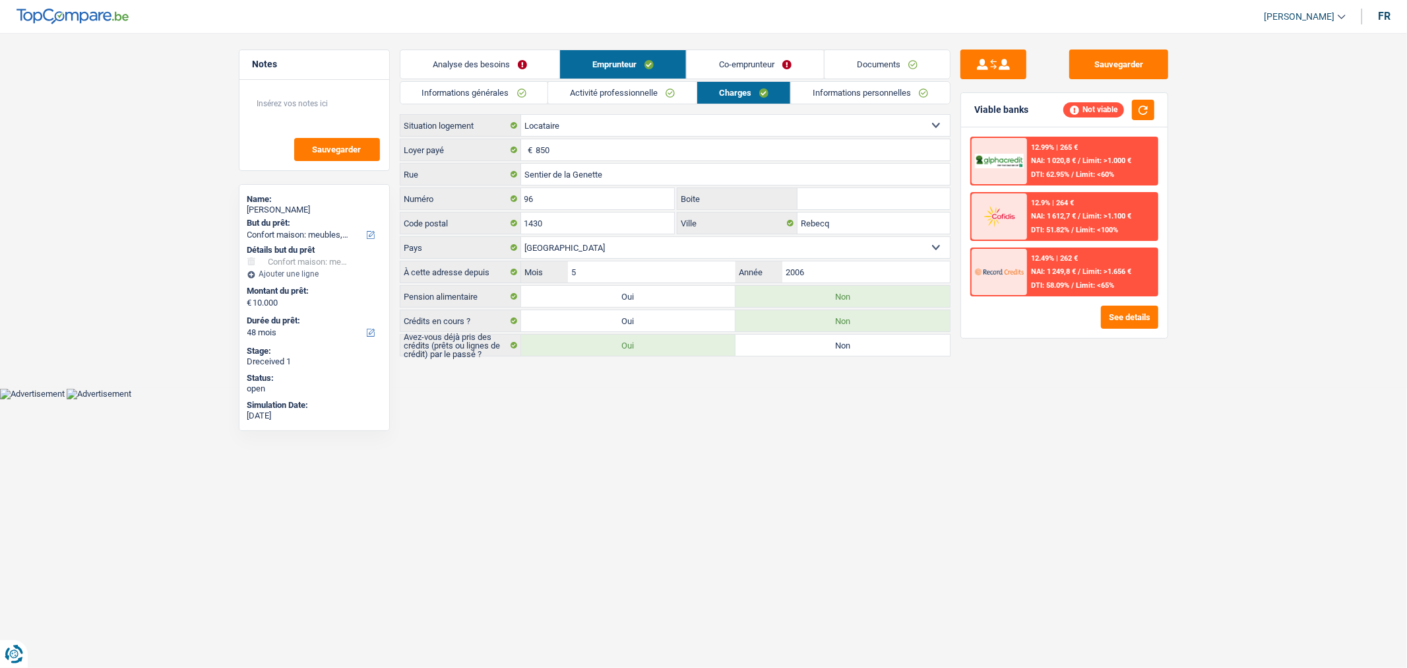
click at [906, 65] on link "Documents" at bounding box center [887, 64] width 125 height 28
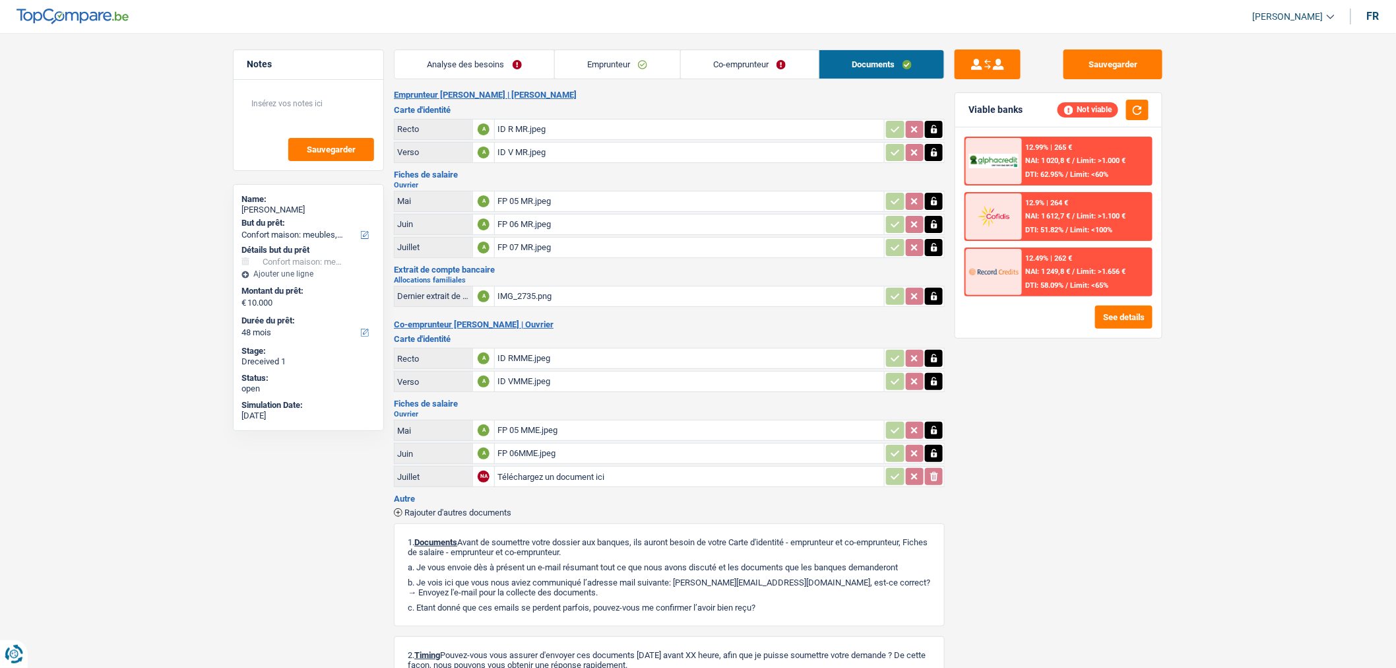
click at [530, 421] on div "FP 05 MME.jpeg" at bounding box center [689, 430] width 384 height 20
click at [577, 445] on div "FP 06MME.jpeg" at bounding box center [689, 453] width 384 height 20
click at [654, 411] on h2 "Ouvrier" at bounding box center [669, 413] width 551 height 7
click at [657, 429] on div "FP 05 MME.jpeg" at bounding box center [689, 430] width 384 height 20
click at [760, 76] on link "Co-emprunteur" at bounding box center [750, 64] width 138 height 28
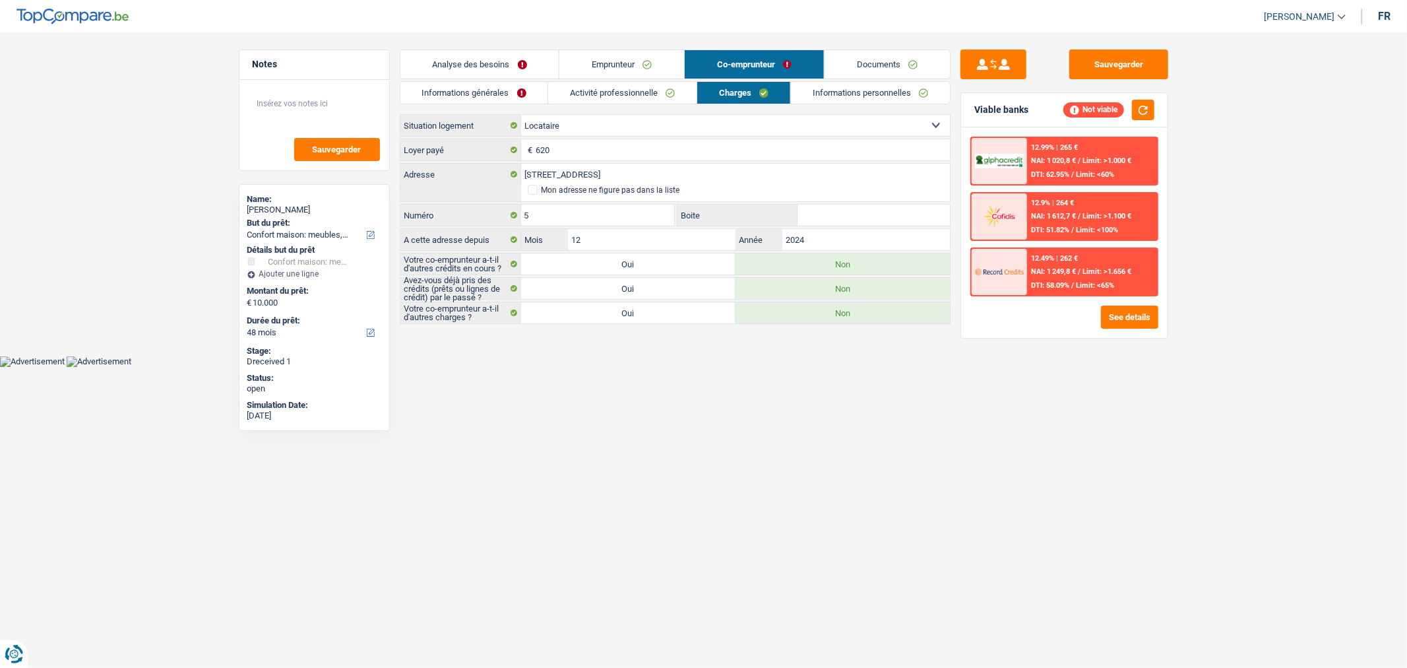
click at [607, 71] on link "Emprunteur" at bounding box center [621, 64] width 125 height 28
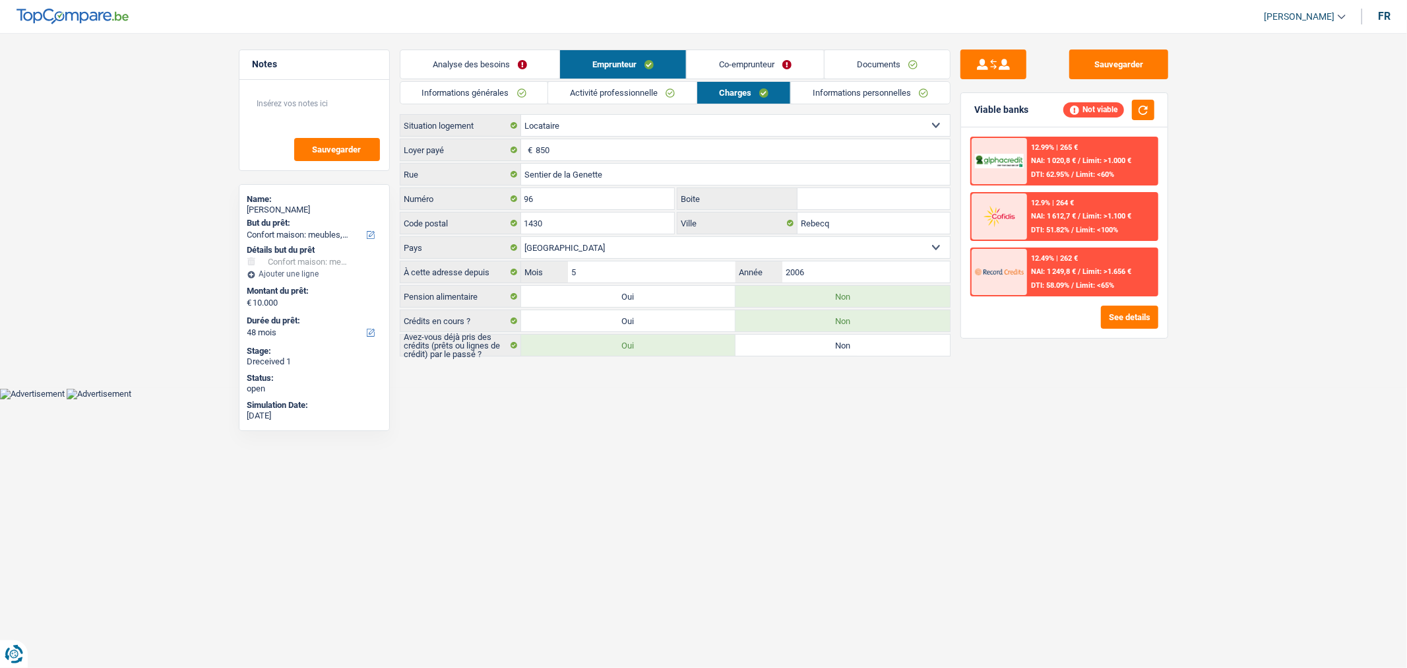
click at [504, 69] on link "Analyse des besoins" at bounding box center [479, 64] width 159 height 28
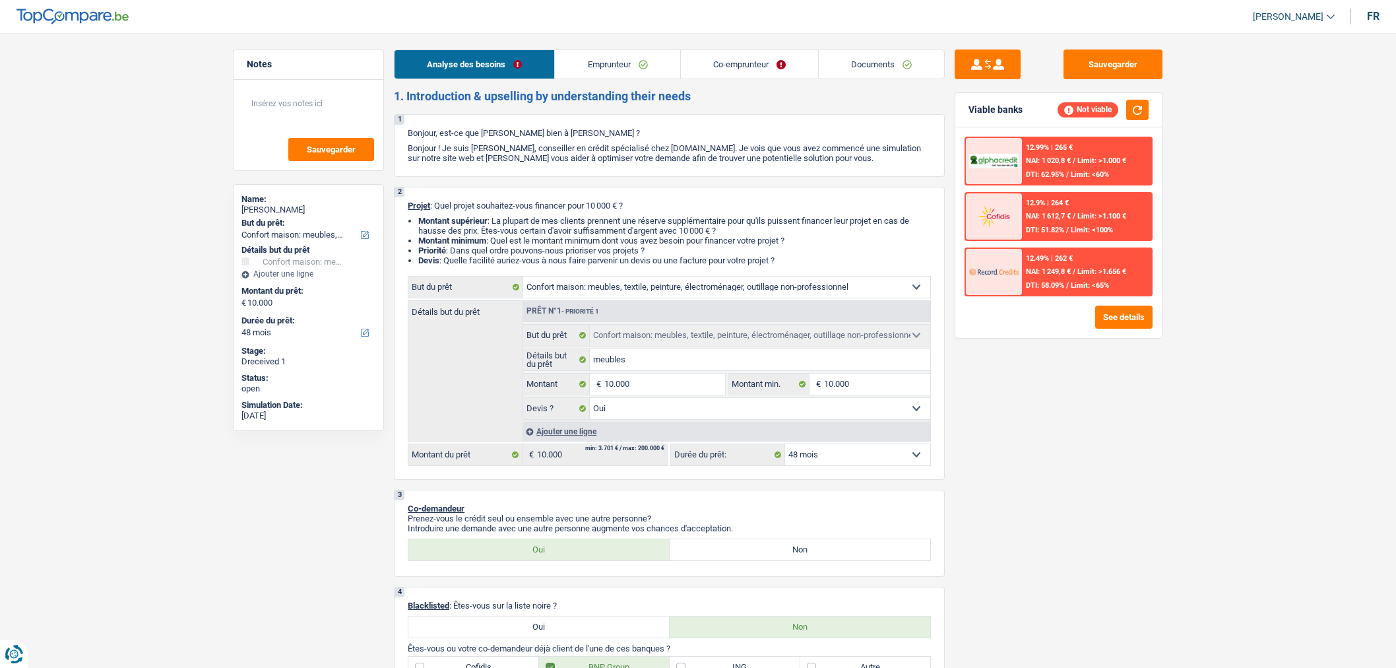
select select "household"
select select "48"
select select "household"
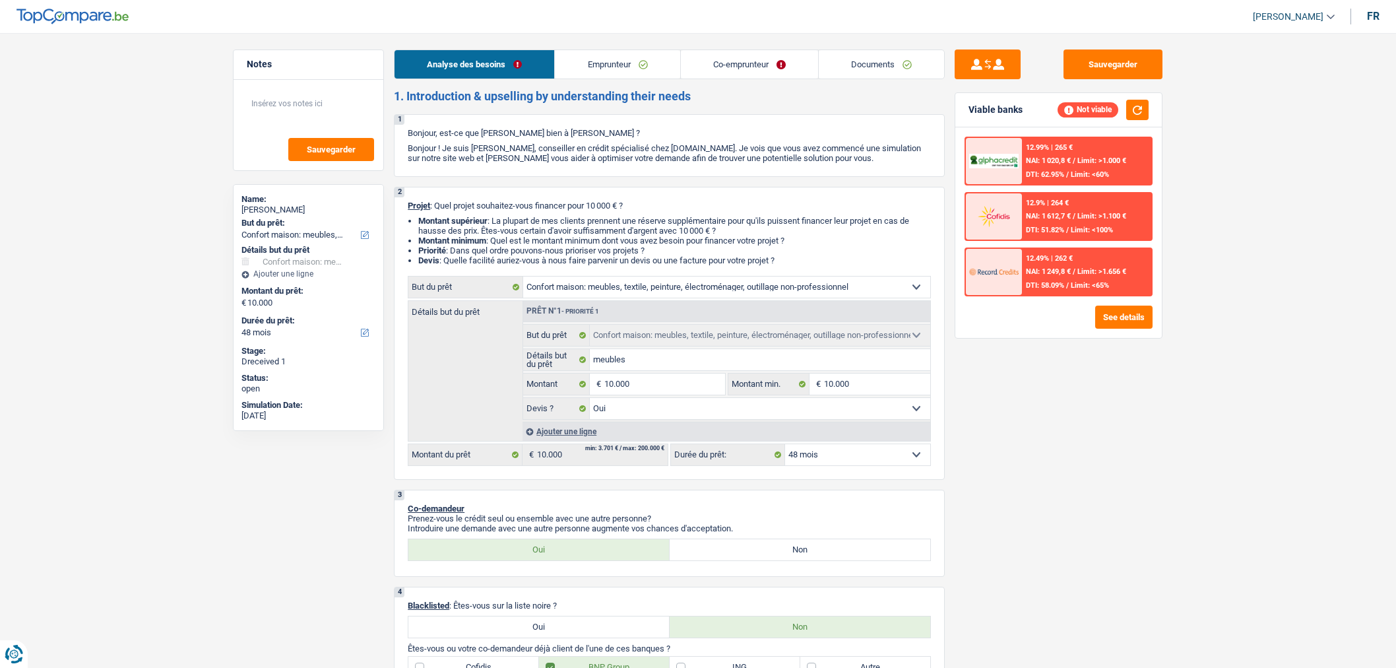
select select "yes"
select select "48"
select select "worker"
select select "familyAllowances"
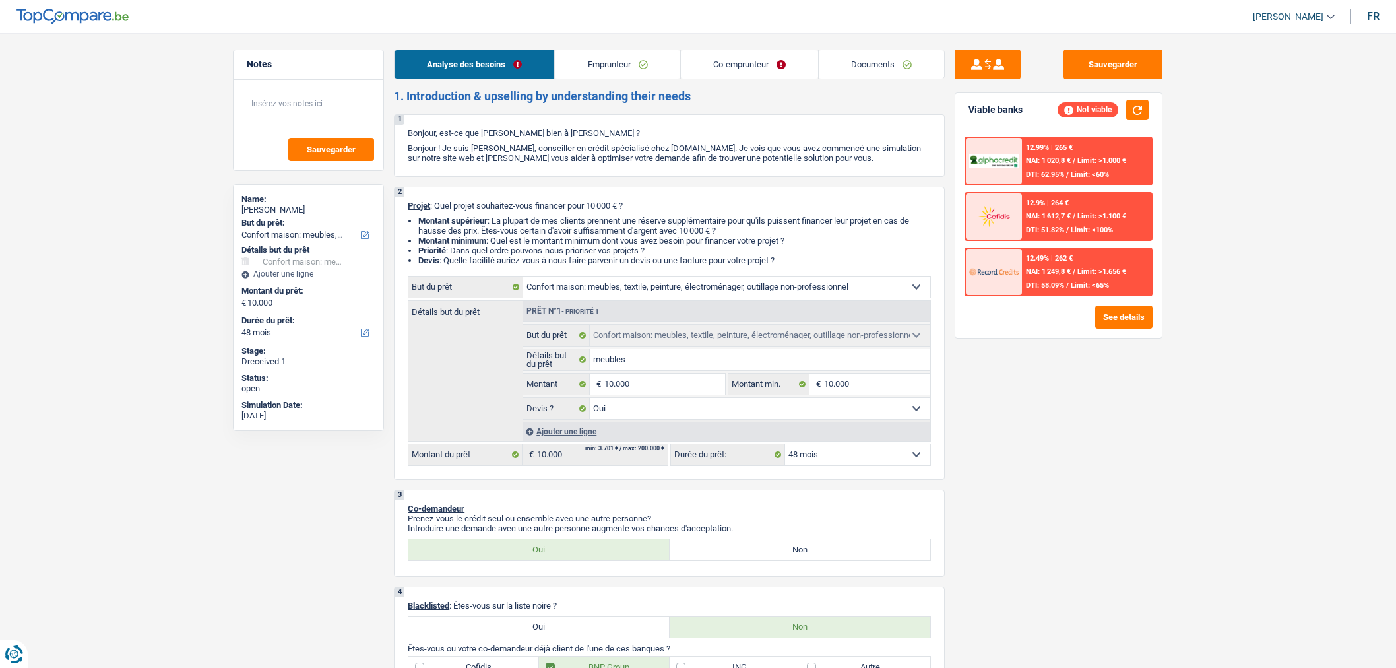
select select "netSalary"
select select "mealVouchers"
select select "netSalary"
select select "rents"
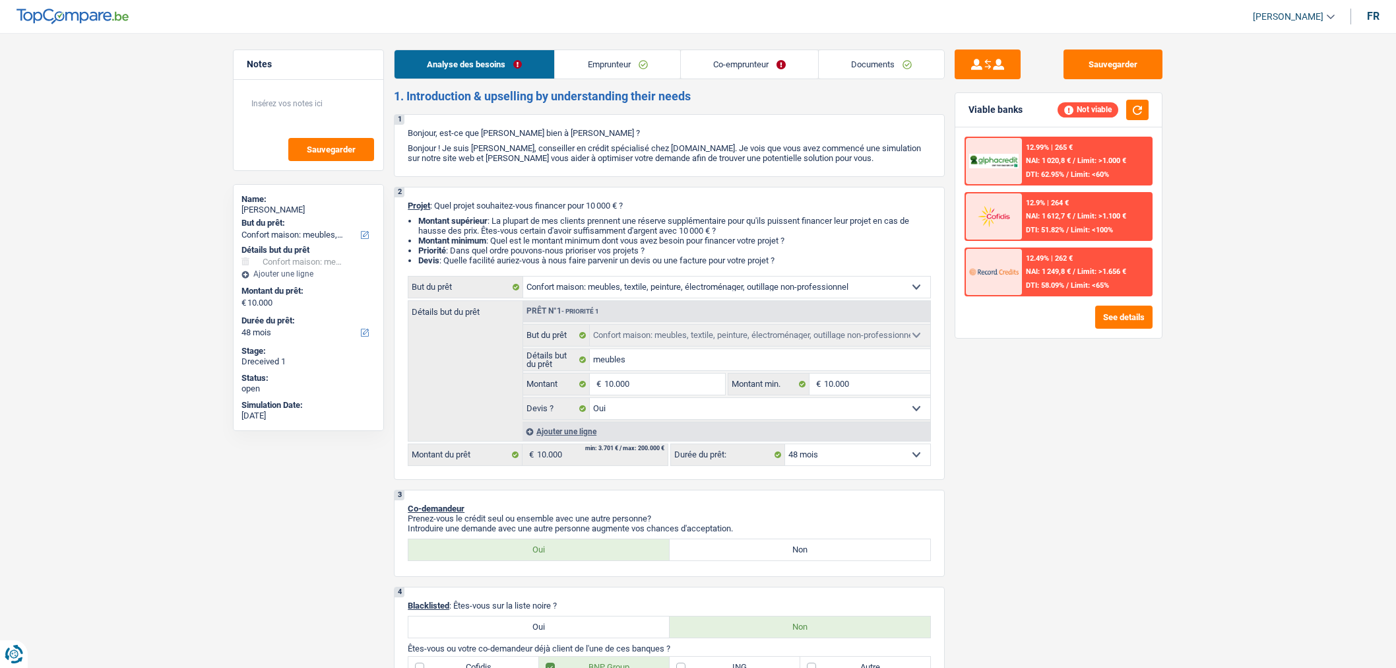
select select "household"
select select "yes"
select select "48"
click at [857, 58] on link "Documents" at bounding box center [881, 64] width 125 height 28
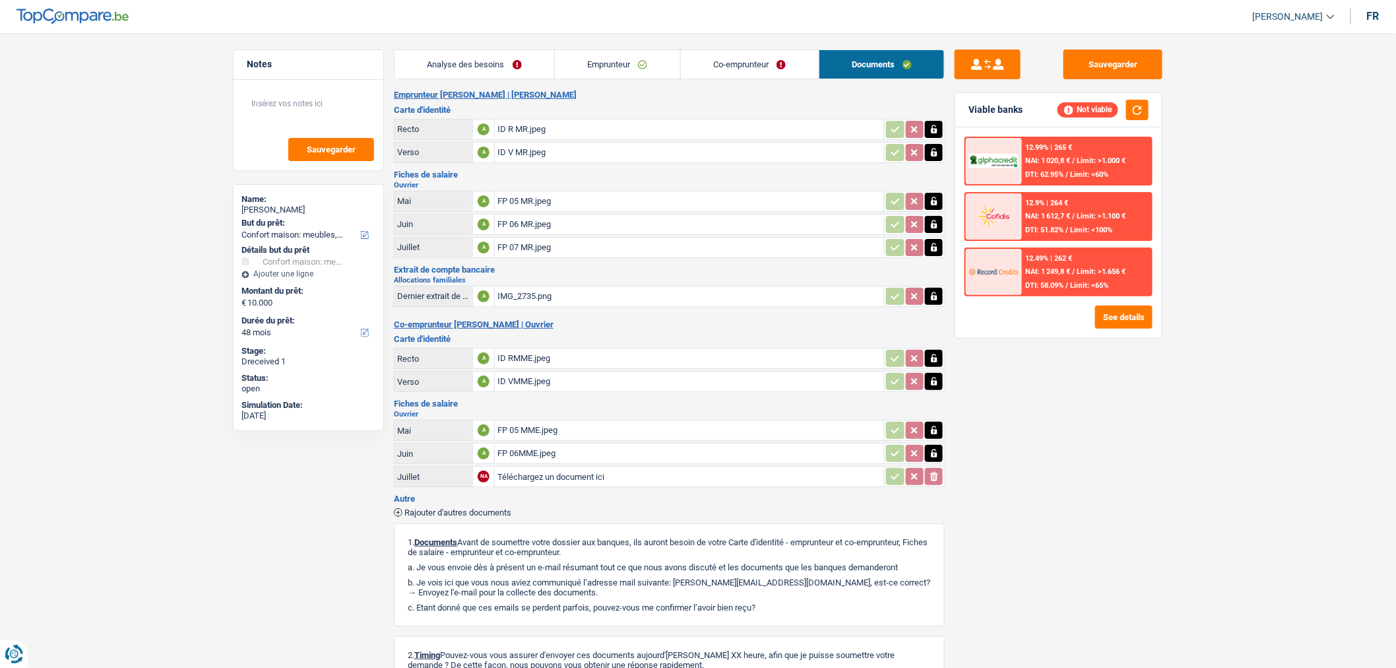
click at [613, 470] on input "Téléchargez un document ici" at bounding box center [689, 476] width 384 height 20
type input "C:\fakepath\IMG_2750.jpeg"
click at [1116, 68] on button "Sauvegarder" at bounding box center [1112, 64] width 99 height 30
click at [1100, 64] on button "Sauvegarder" at bounding box center [1112, 64] width 99 height 30
